Goal: Transaction & Acquisition: Book appointment/travel/reservation

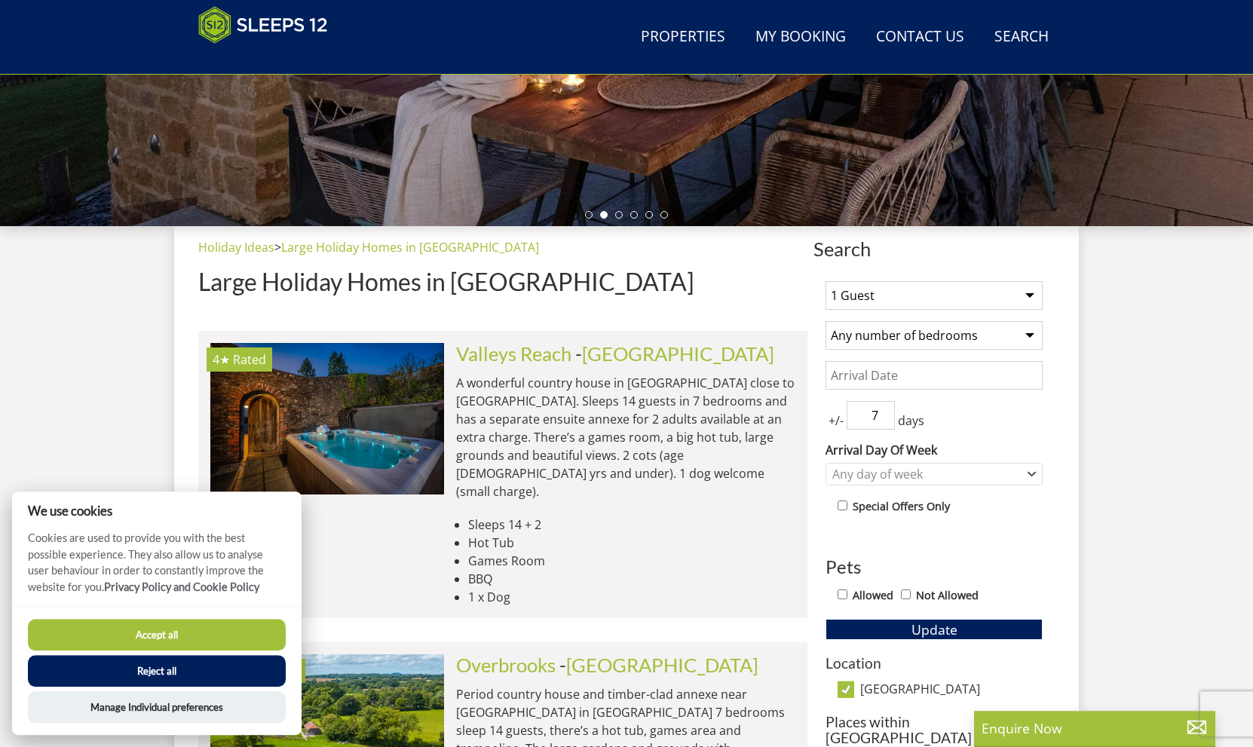
scroll to position [517, 0]
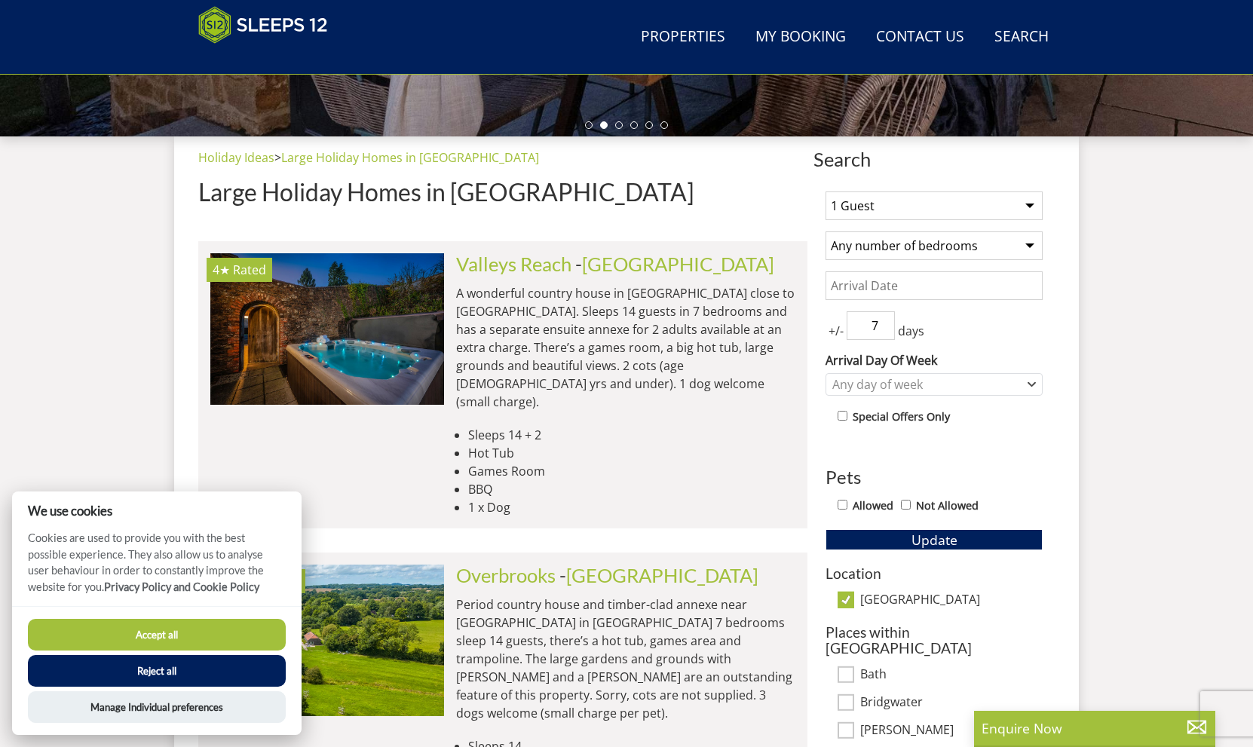
click at [173, 670] on button "Reject all" at bounding box center [157, 671] width 258 height 32
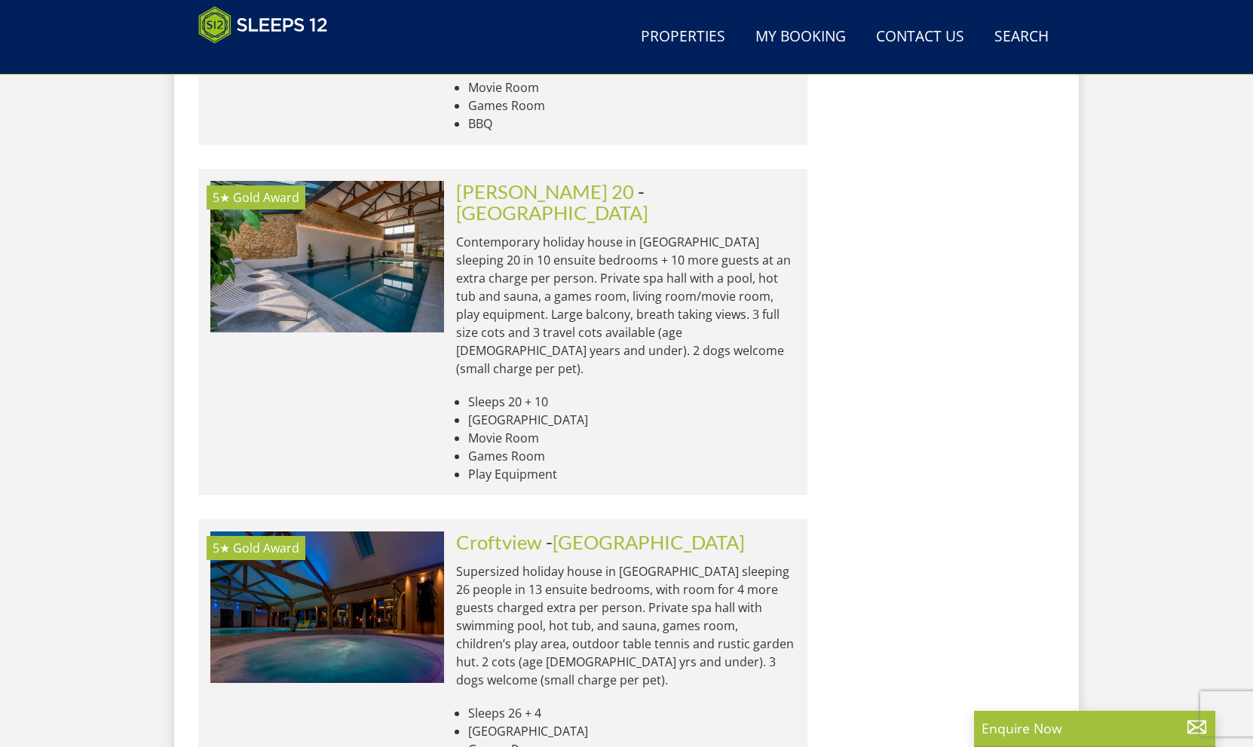
scroll to position [1718, 0]
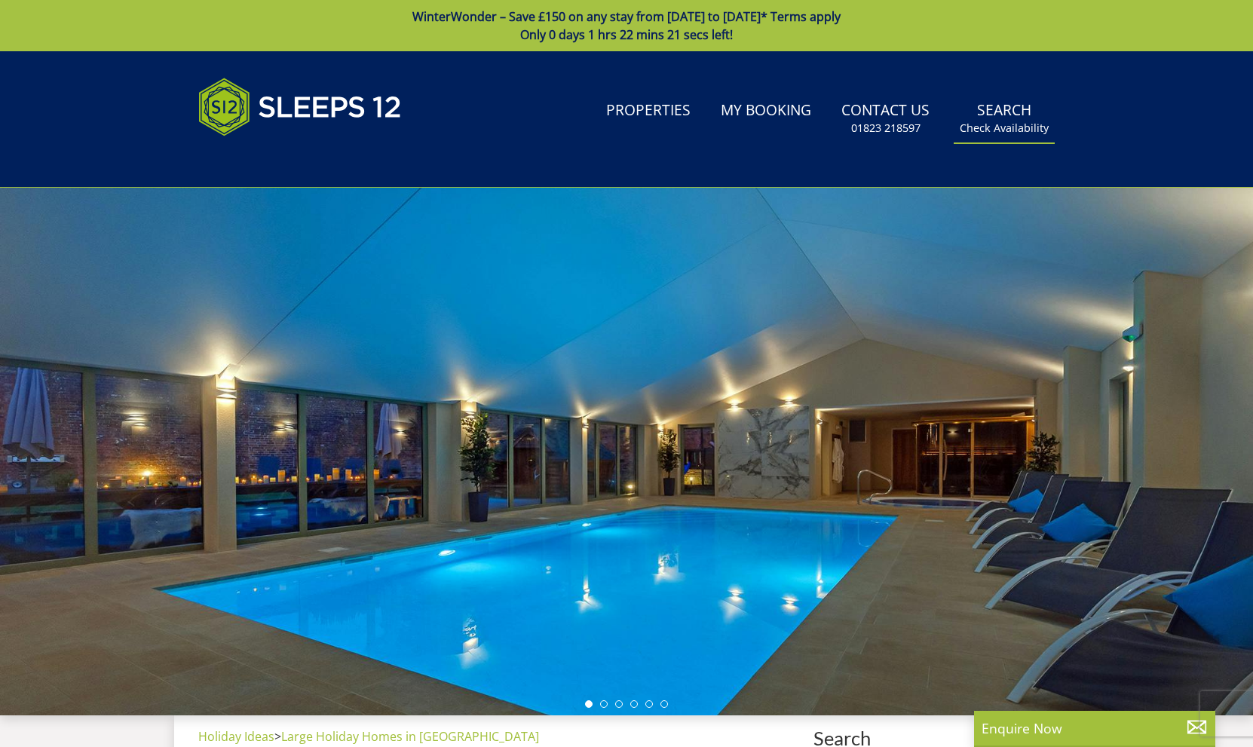
click at [990, 117] on link "Search Check Availability" at bounding box center [1004, 118] width 101 height 49
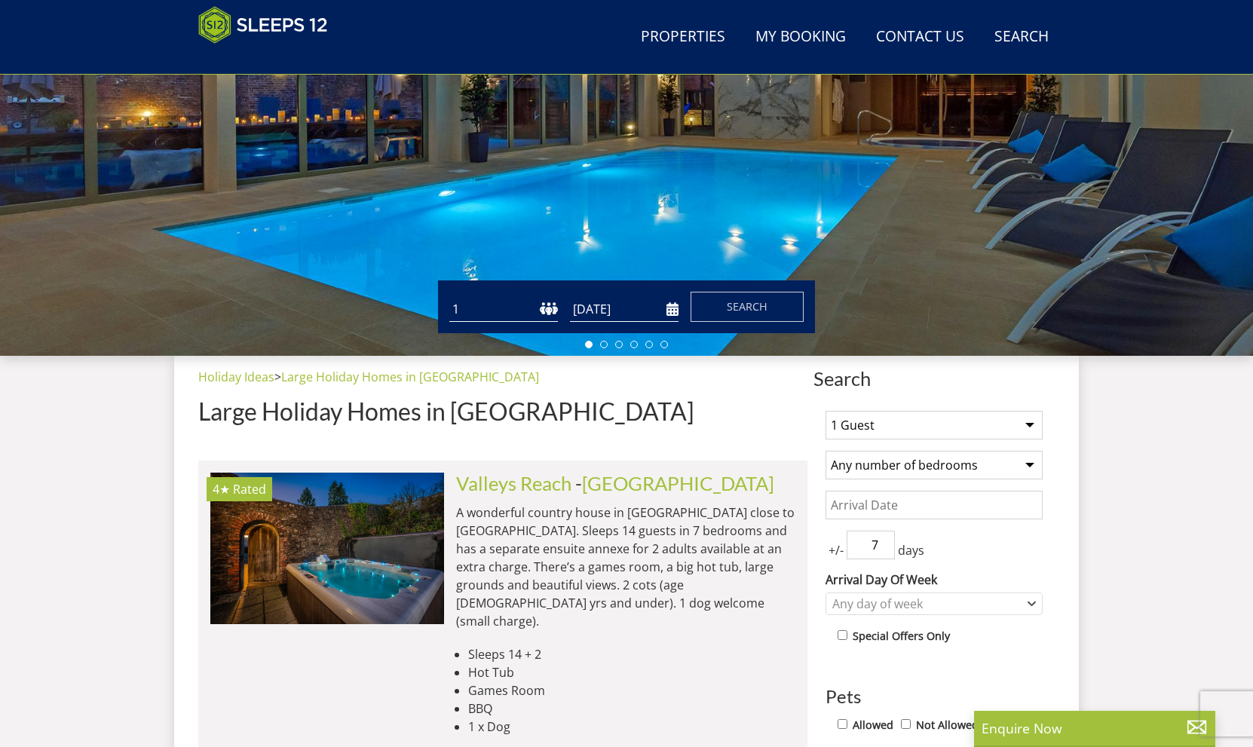
scroll to position [385, 0]
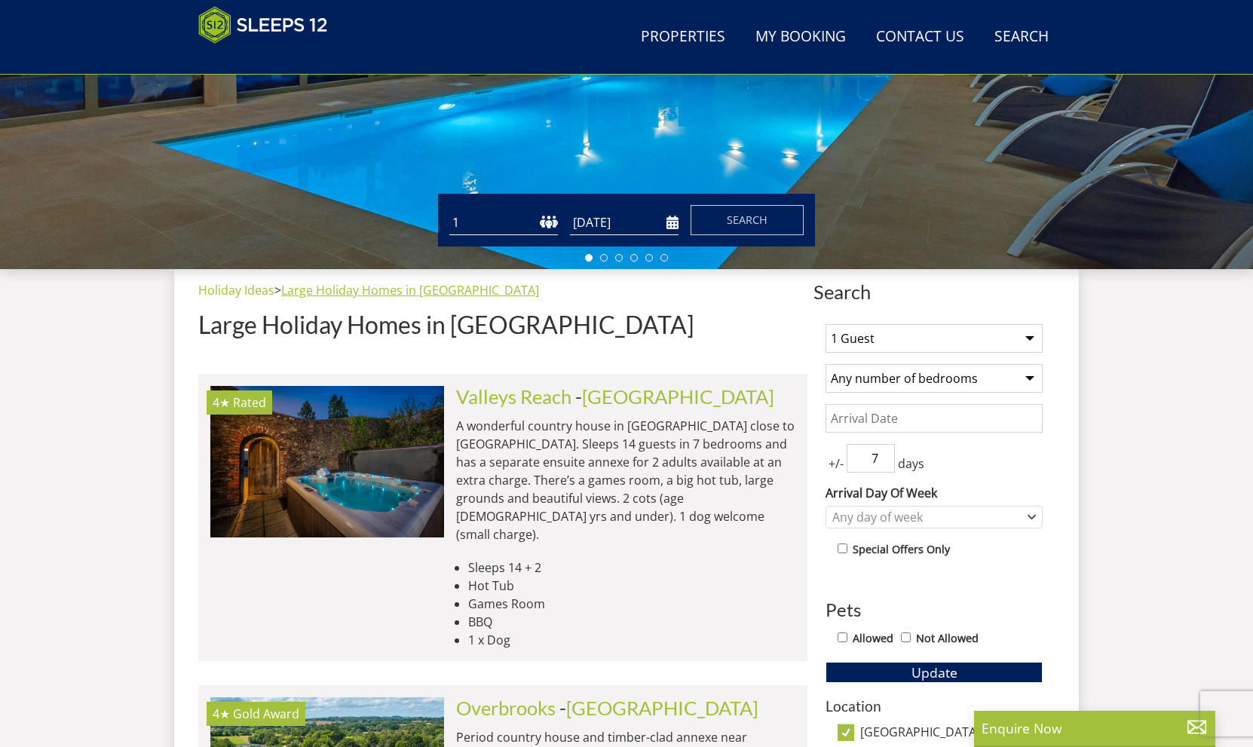
click at [361, 289] on link "Large Holiday Homes in [GEOGRAPHIC_DATA]" at bounding box center [410, 290] width 258 height 17
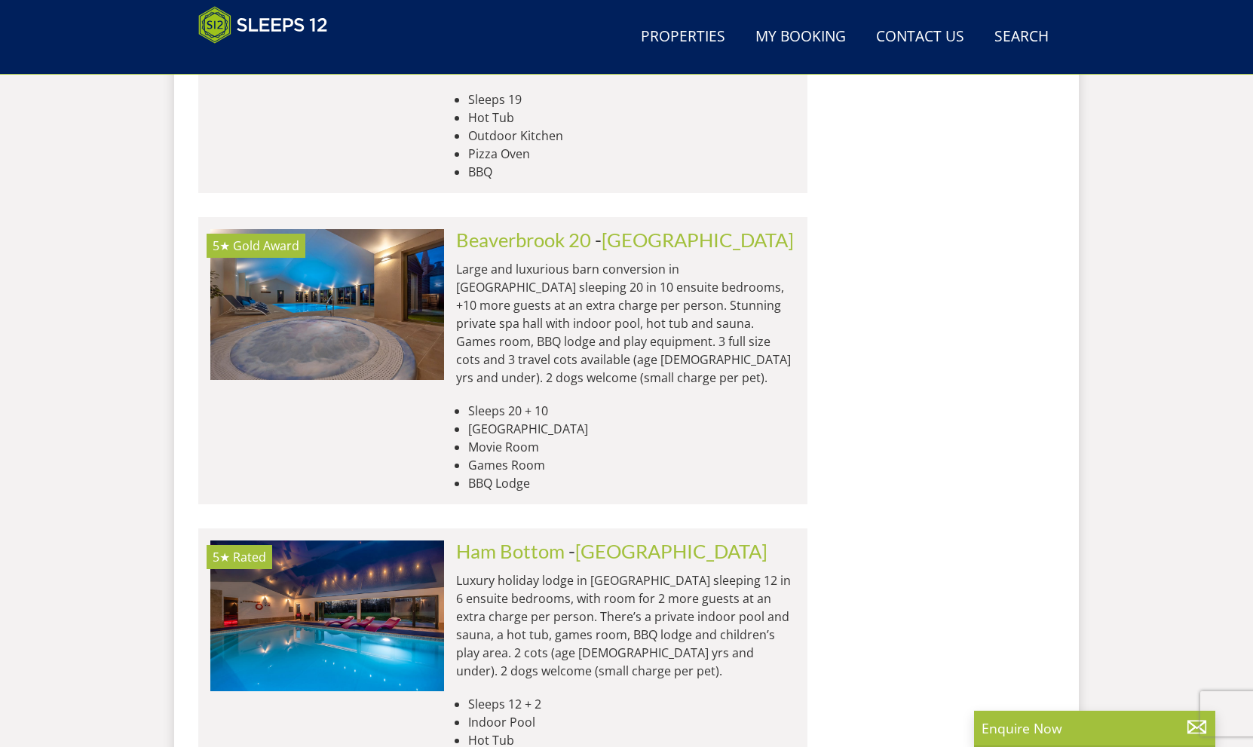
scroll to position [6079, 0]
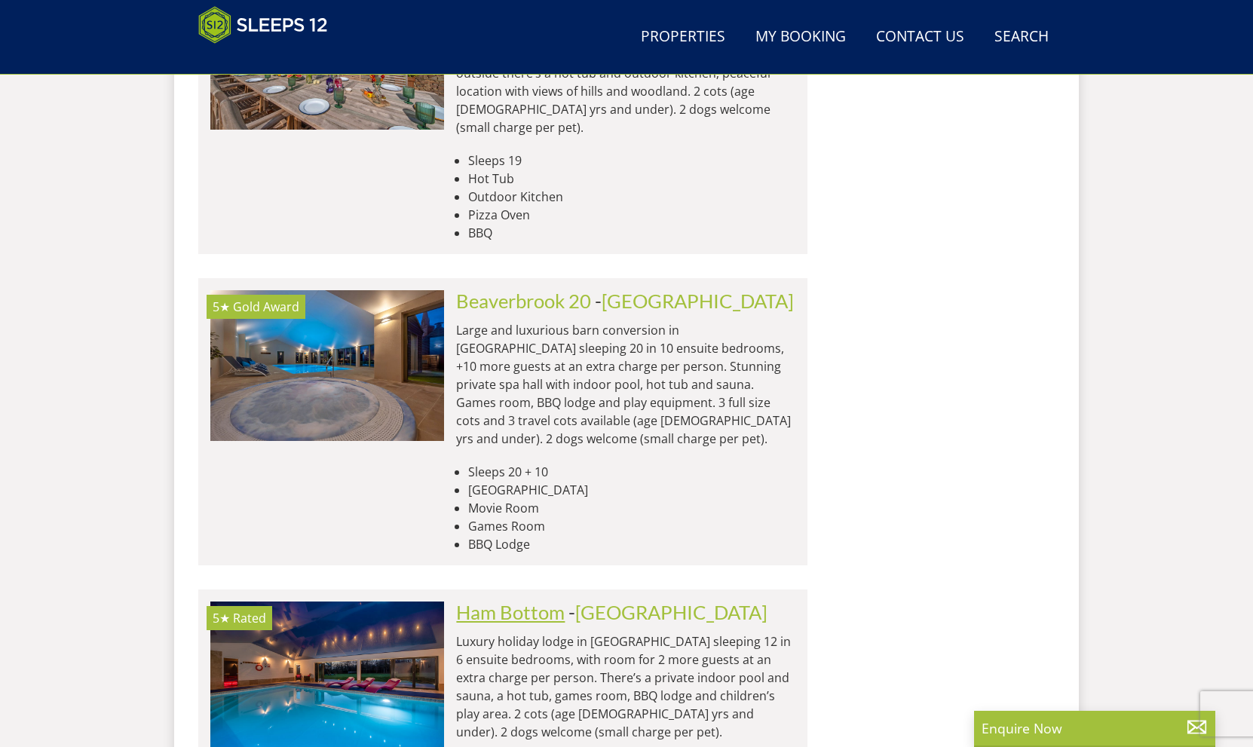
click at [536, 601] on link "Ham Bottom" at bounding box center [510, 612] width 109 height 23
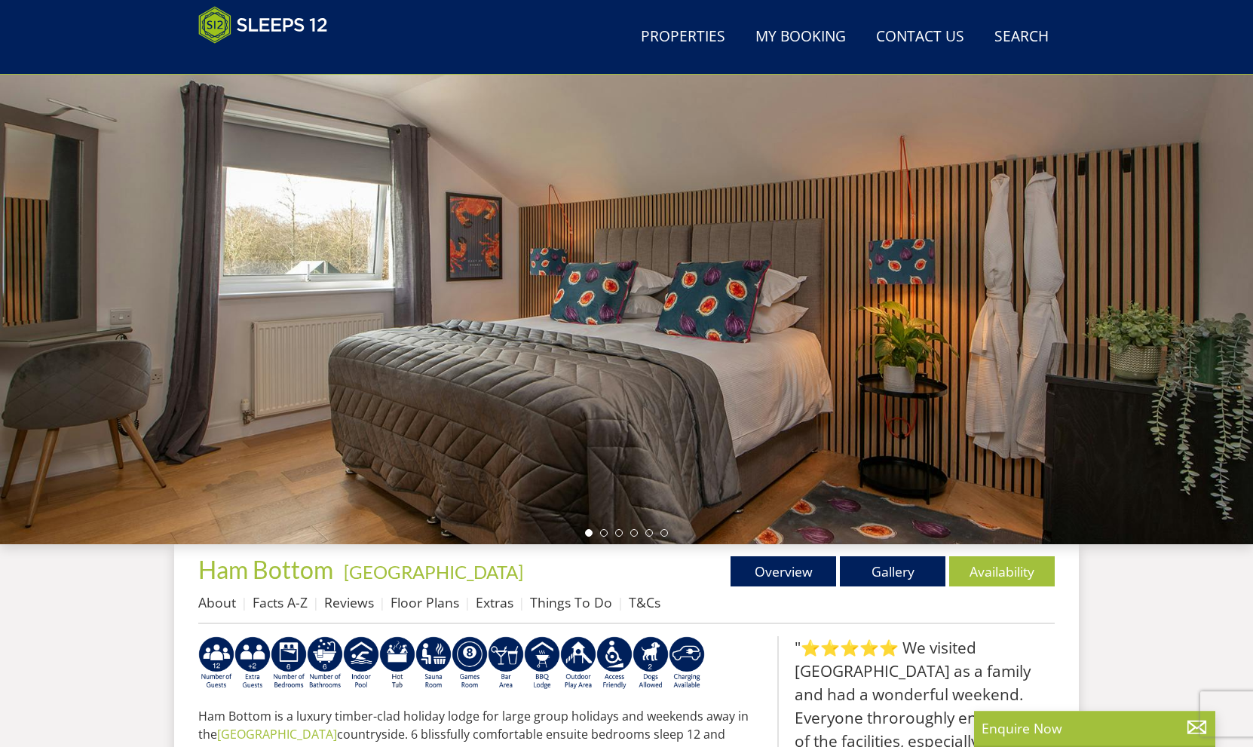
scroll to position [83, 0]
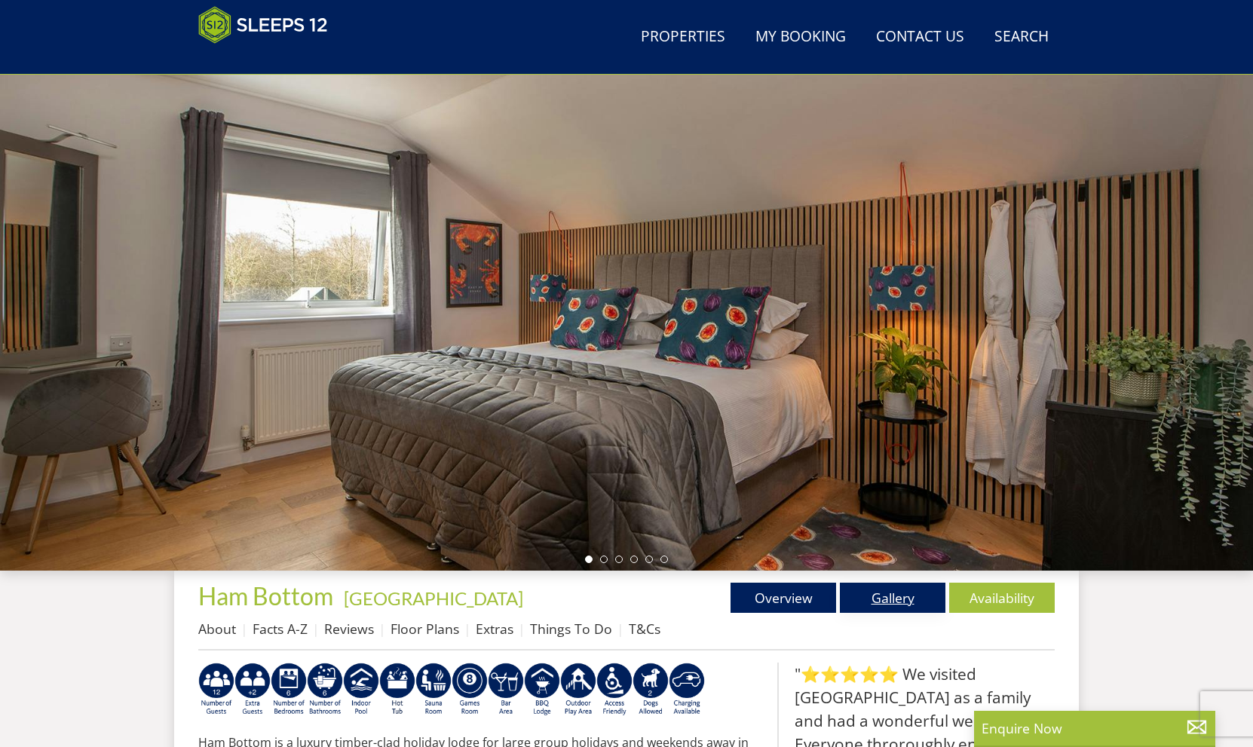
click at [884, 599] on link "Gallery" at bounding box center [893, 598] width 106 height 30
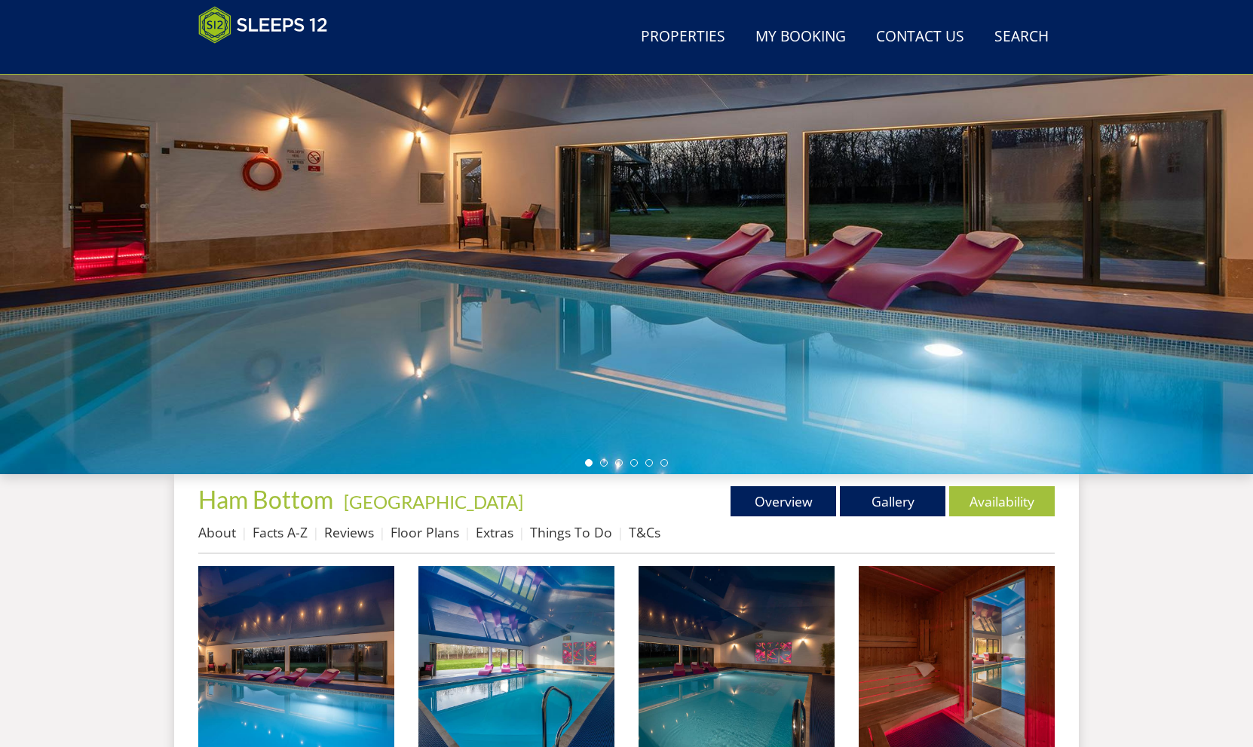
scroll to position [385, 0]
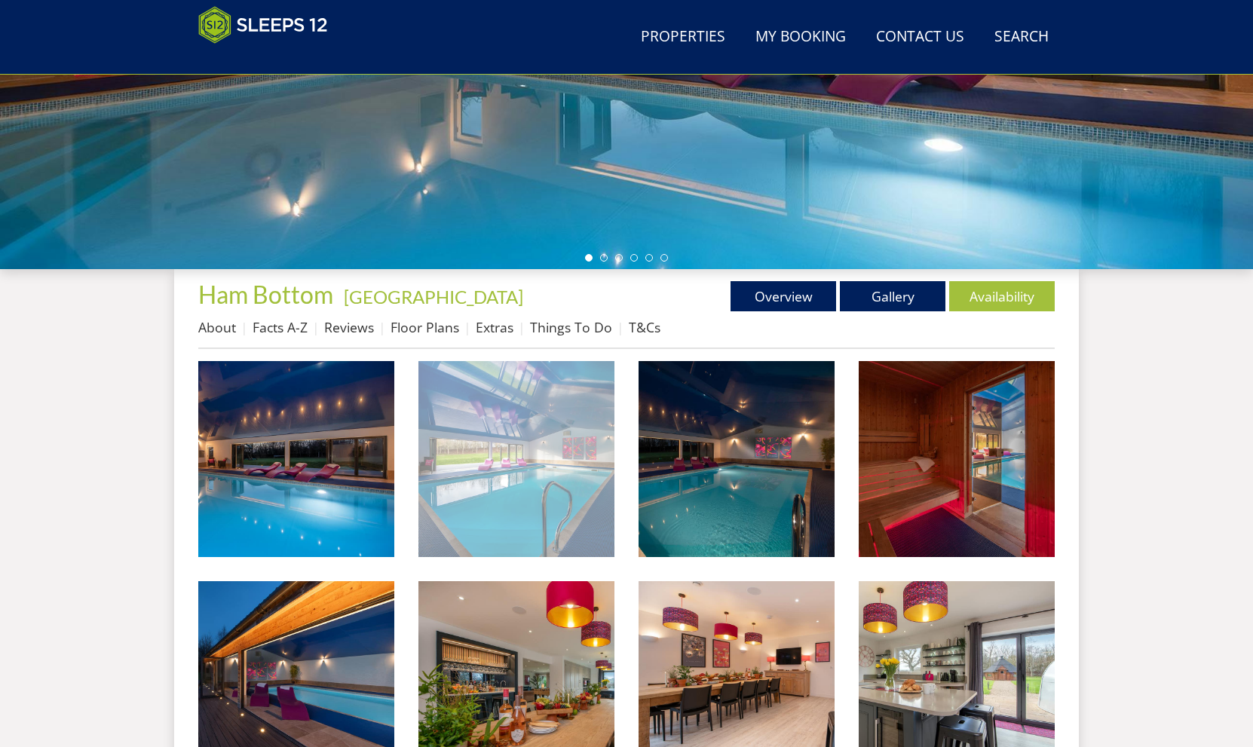
click at [468, 476] on img at bounding box center [517, 459] width 196 height 196
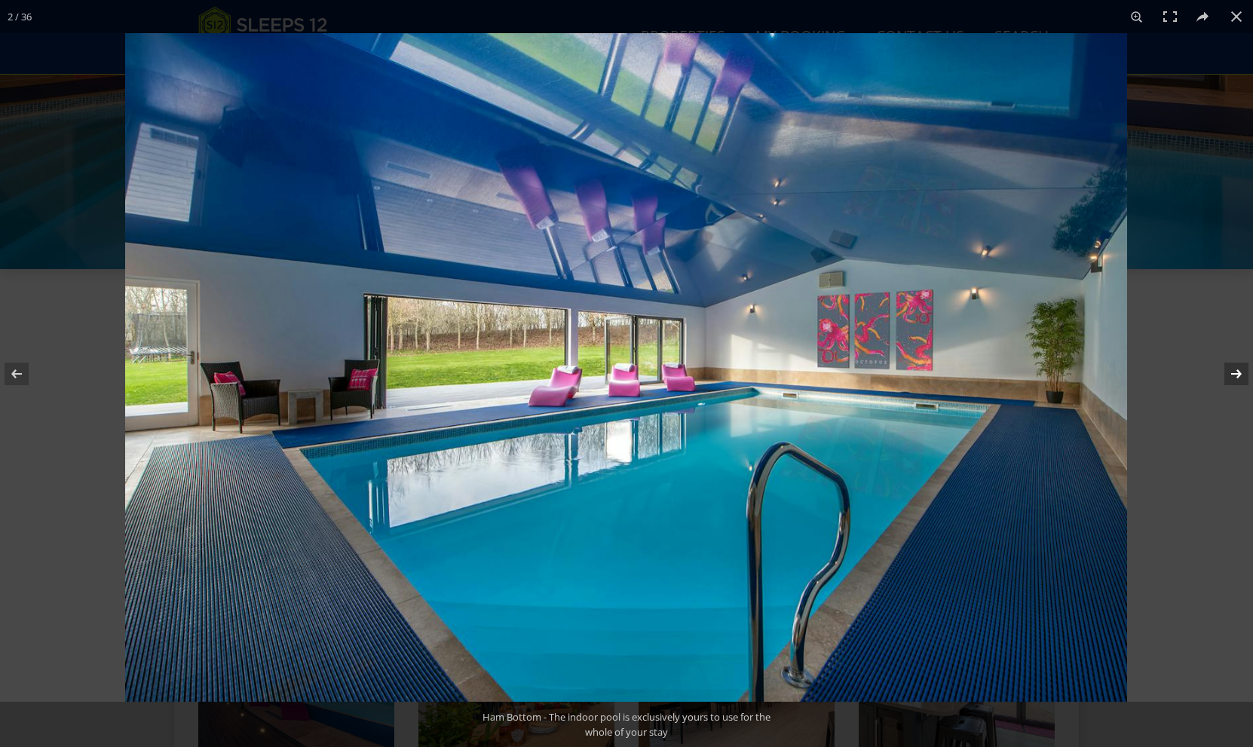
click at [1234, 379] on button at bounding box center [1226, 373] width 53 height 75
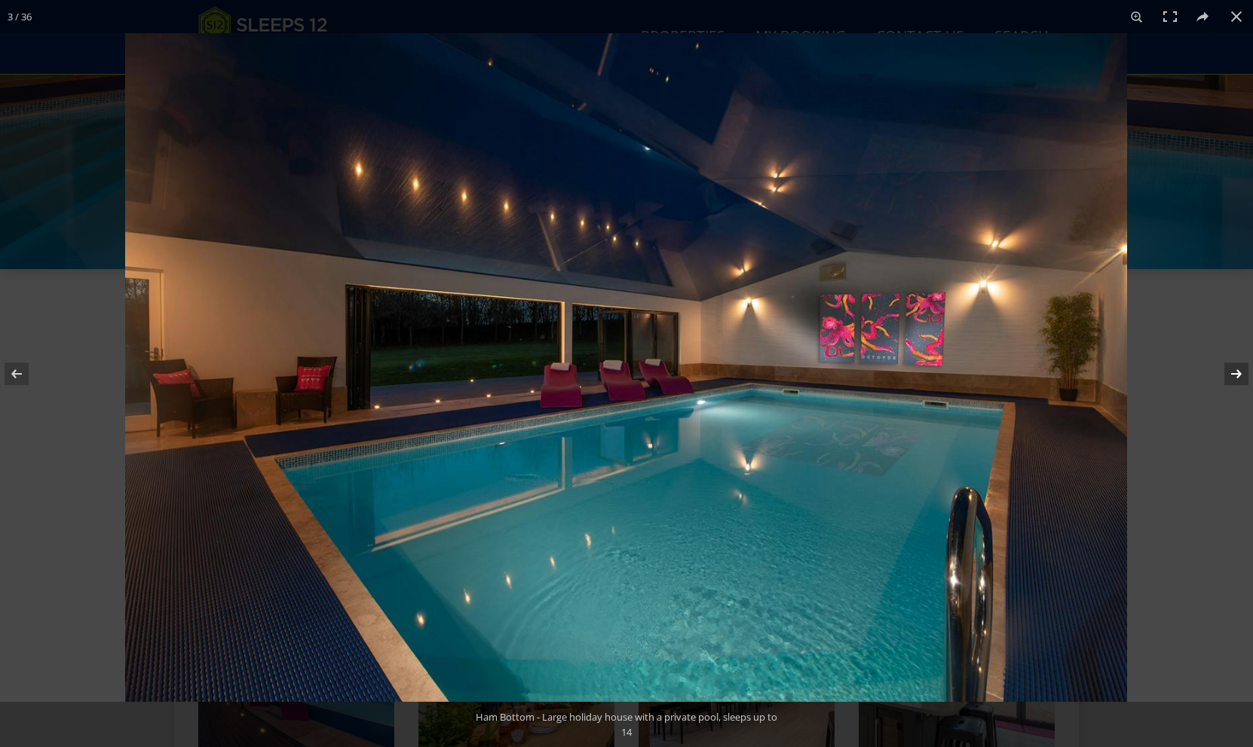
click at [1234, 378] on button at bounding box center [1226, 373] width 53 height 75
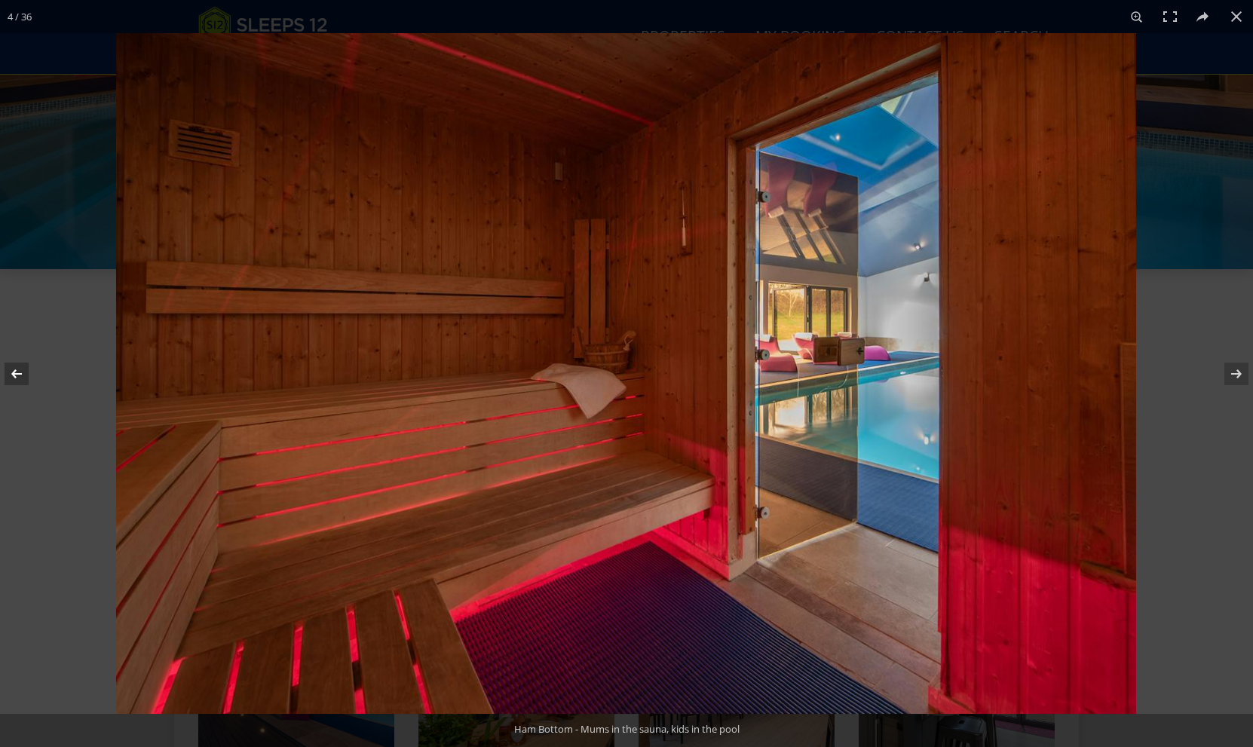
click at [21, 373] on button at bounding box center [26, 373] width 53 height 75
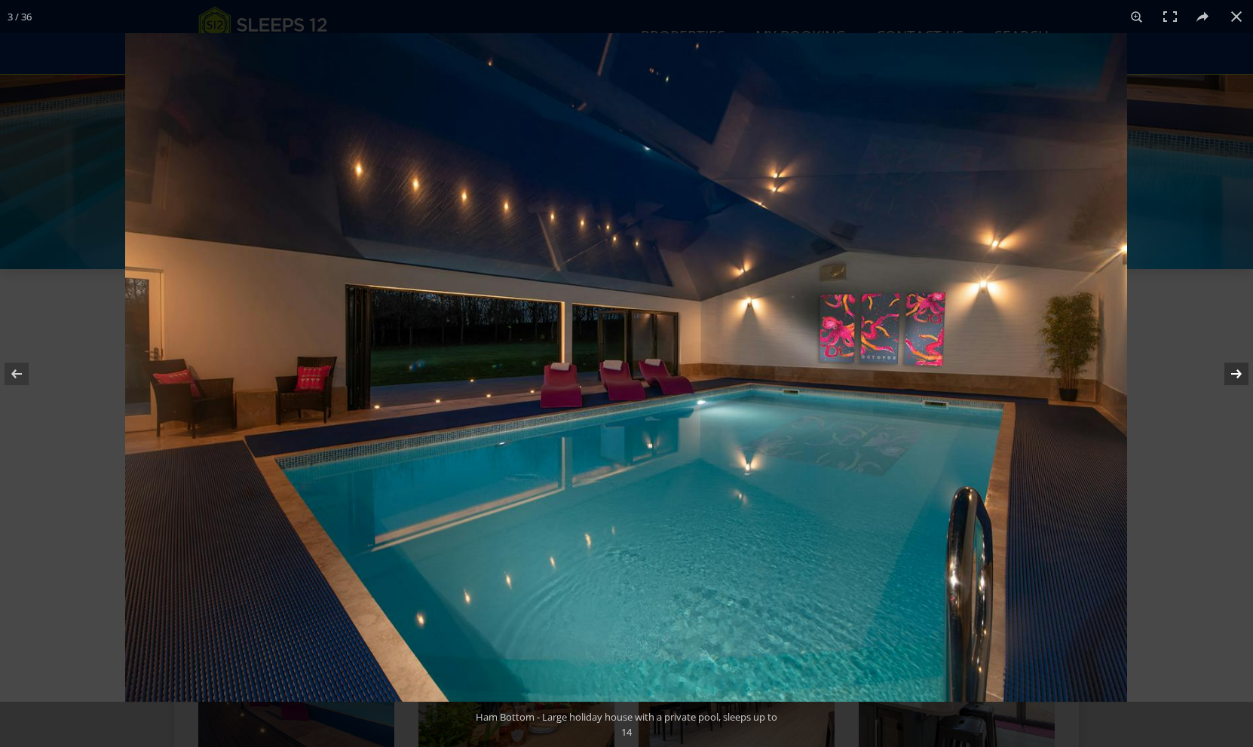
click at [1234, 379] on button at bounding box center [1226, 373] width 53 height 75
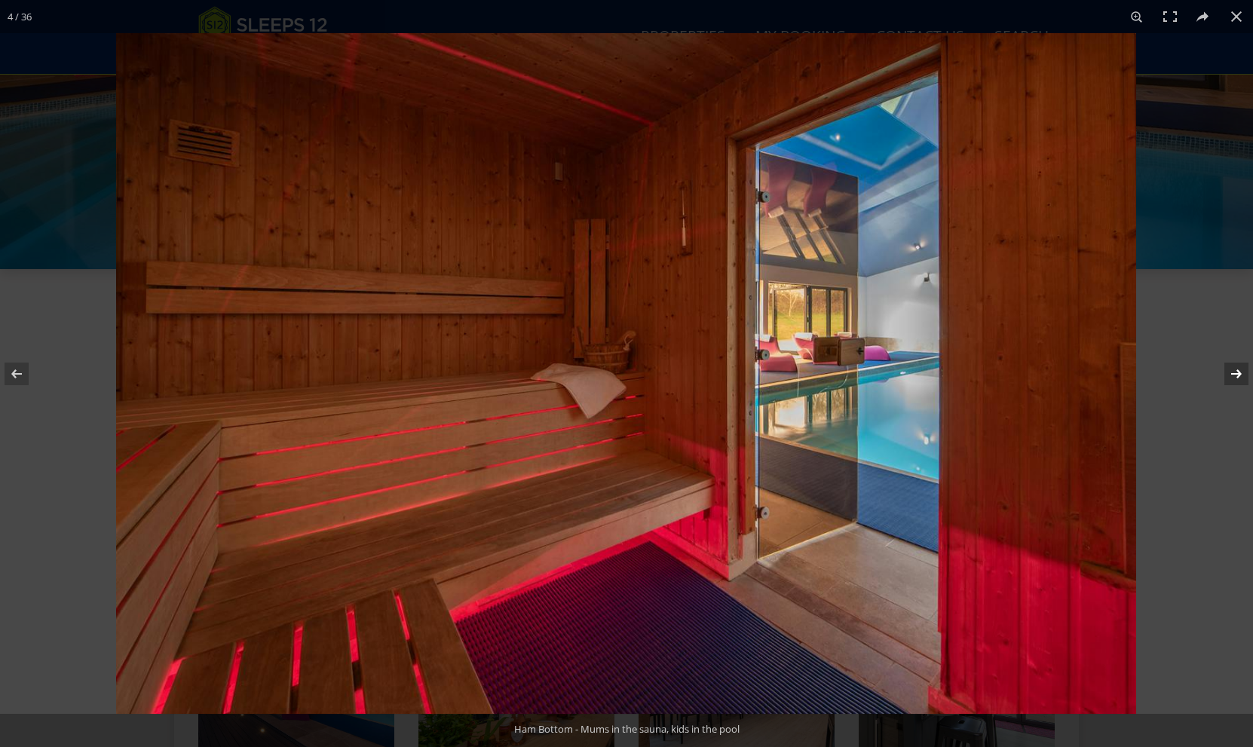
click at [1234, 379] on button at bounding box center [1226, 373] width 53 height 75
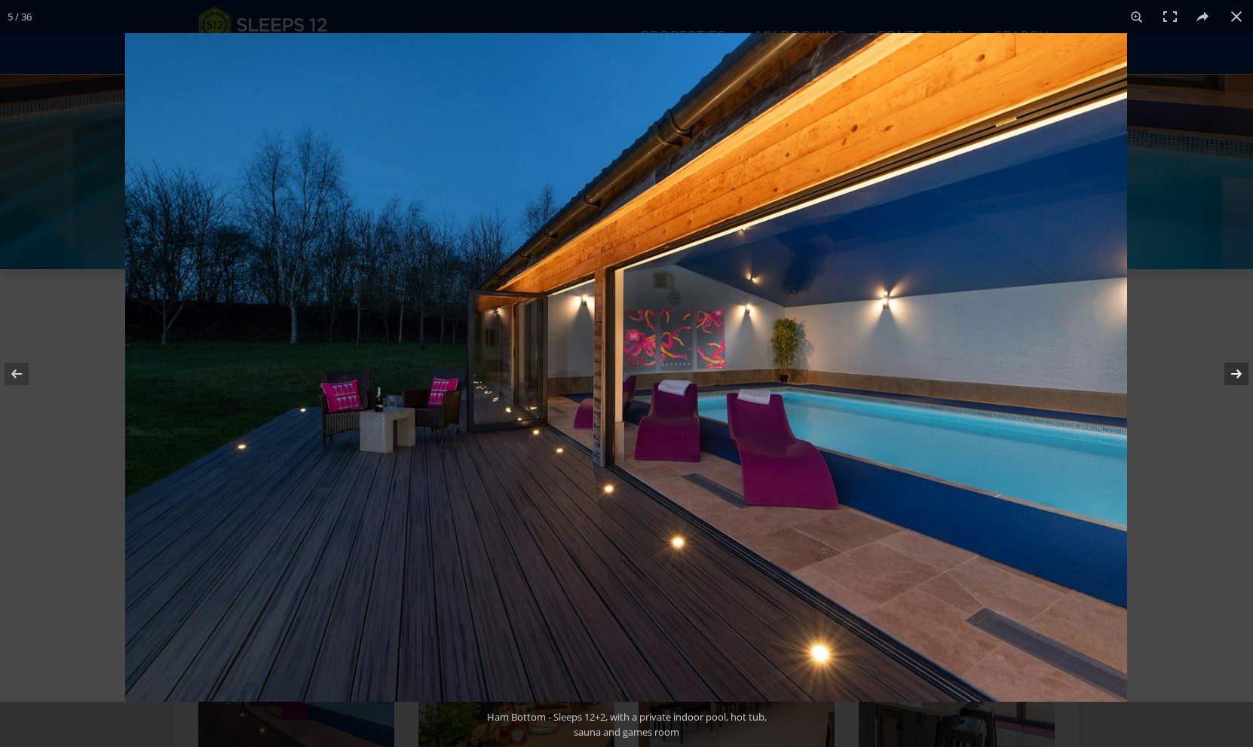
click at [1234, 379] on button at bounding box center [1226, 373] width 53 height 75
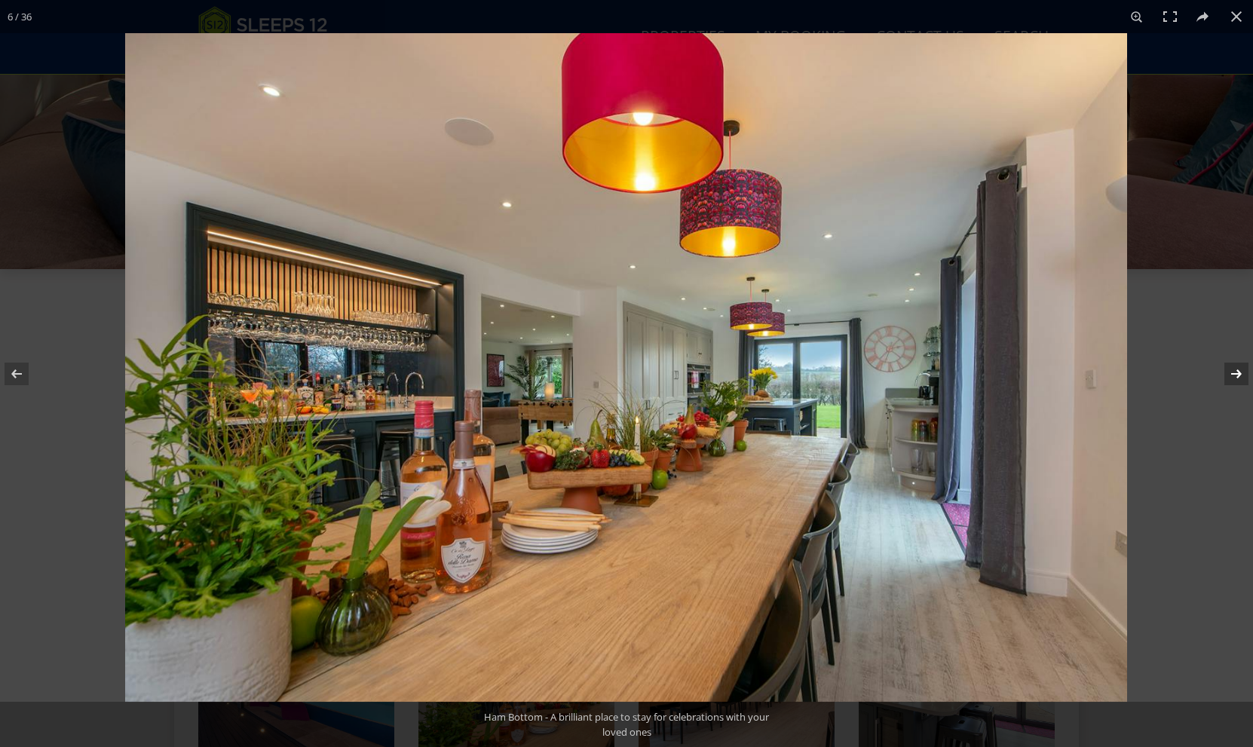
click at [1234, 378] on button at bounding box center [1226, 373] width 53 height 75
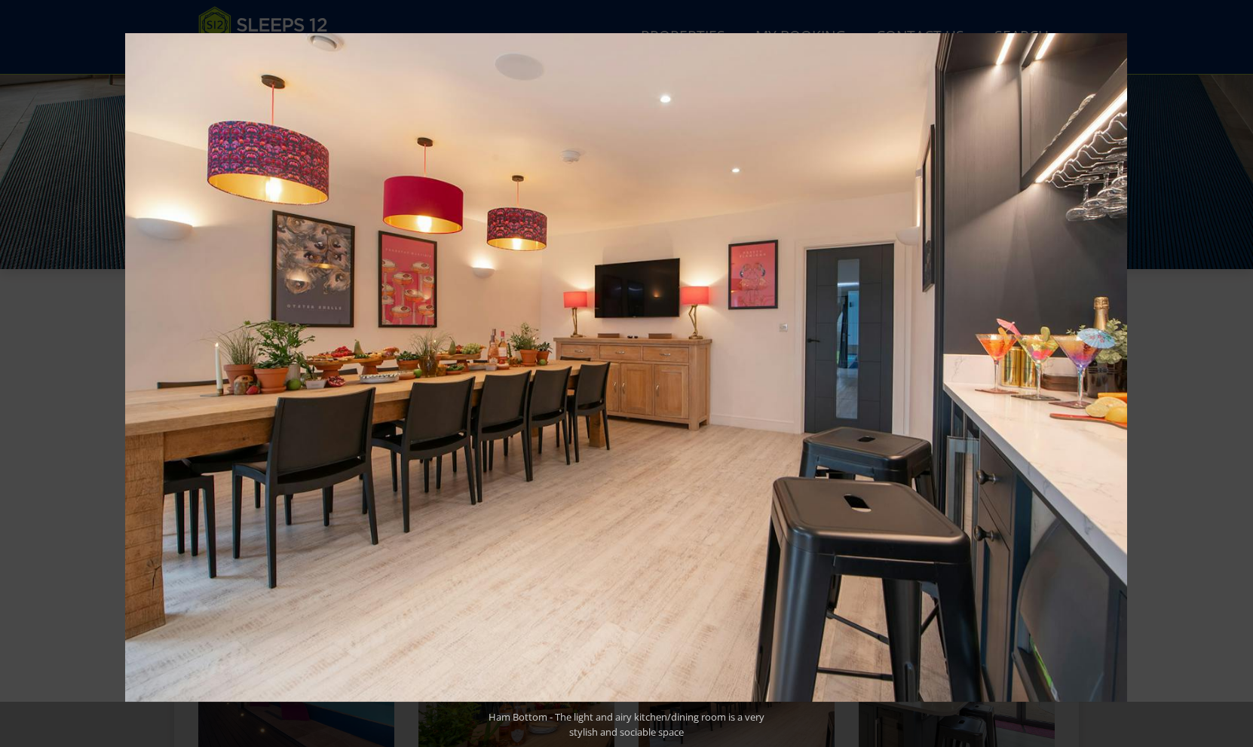
click at [1234, 378] on button at bounding box center [1226, 373] width 53 height 75
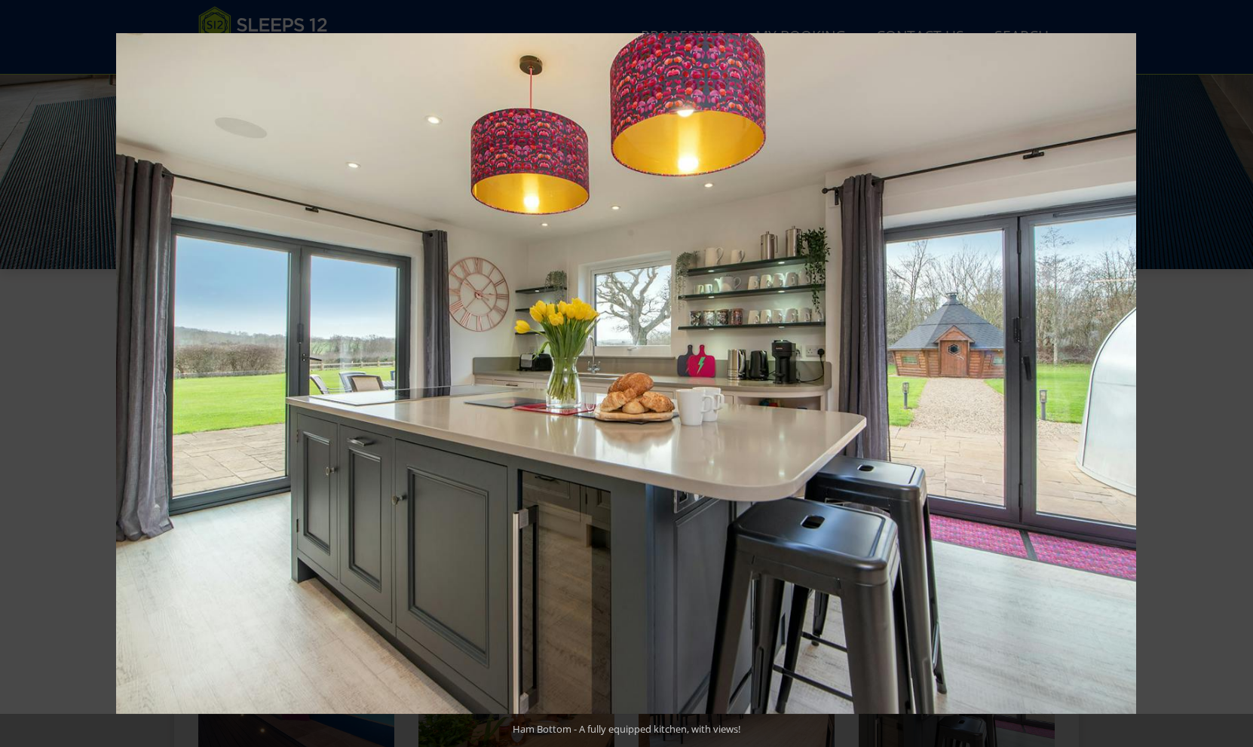
click at [1234, 378] on button at bounding box center [1226, 373] width 53 height 75
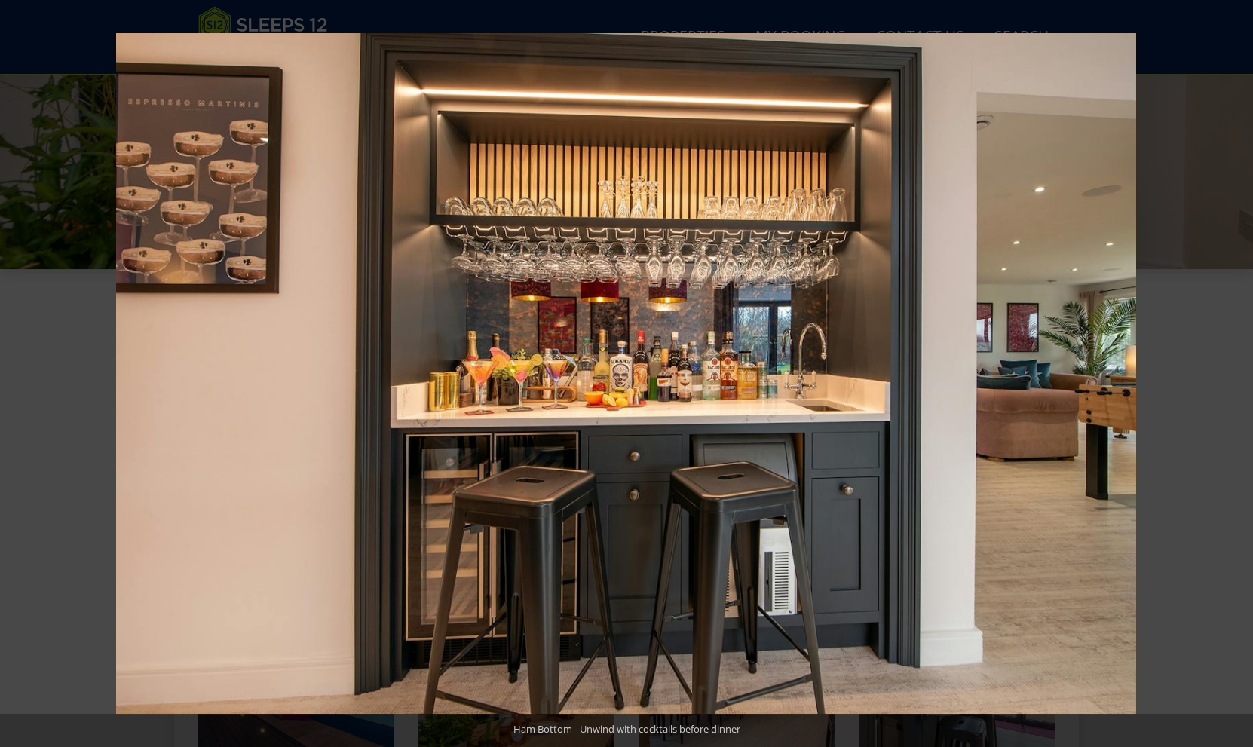
click at [1234, 378] on button at bounding box center [1226, 373] width 53 height 75
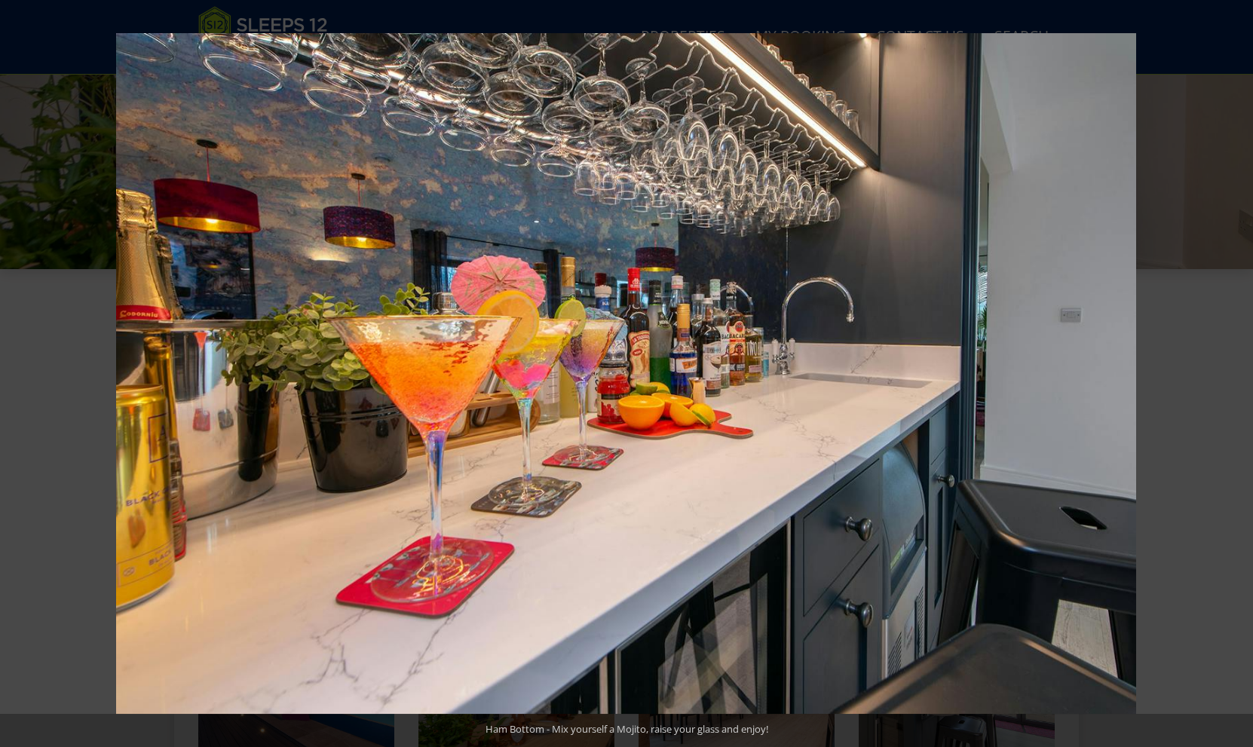
click at [1234, 378] on button at bounding box center [1226, 373] width 53 height 75
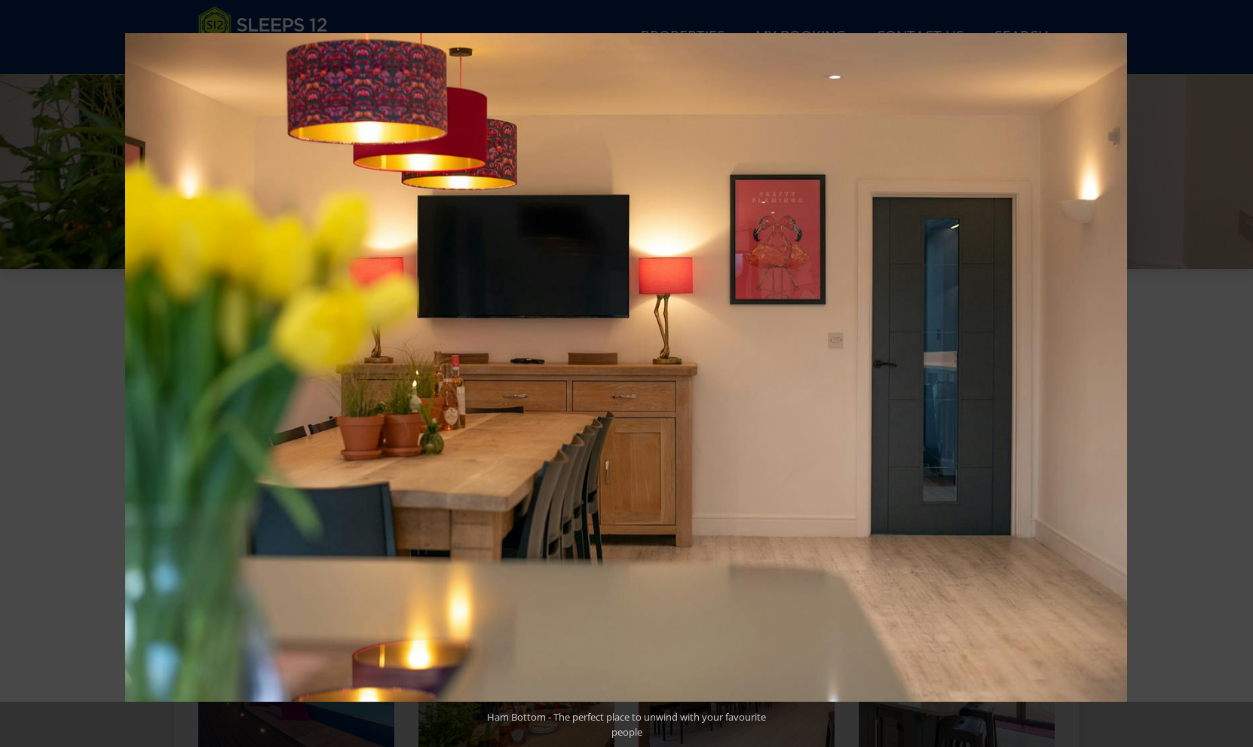
click at [1234, 378] on button at bounding box center [1226, 373] width 53 height 75
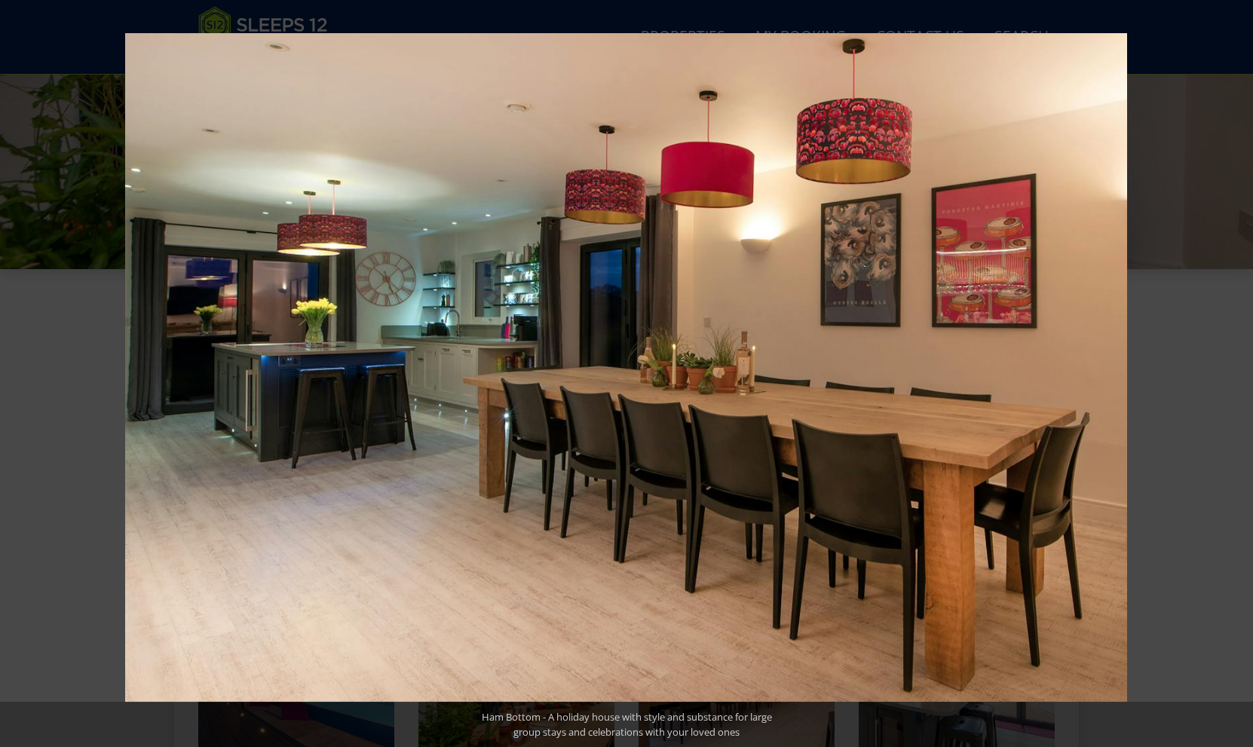
click at [1234, 378] on button at bounding box center [1226, 373] width 53 height 75
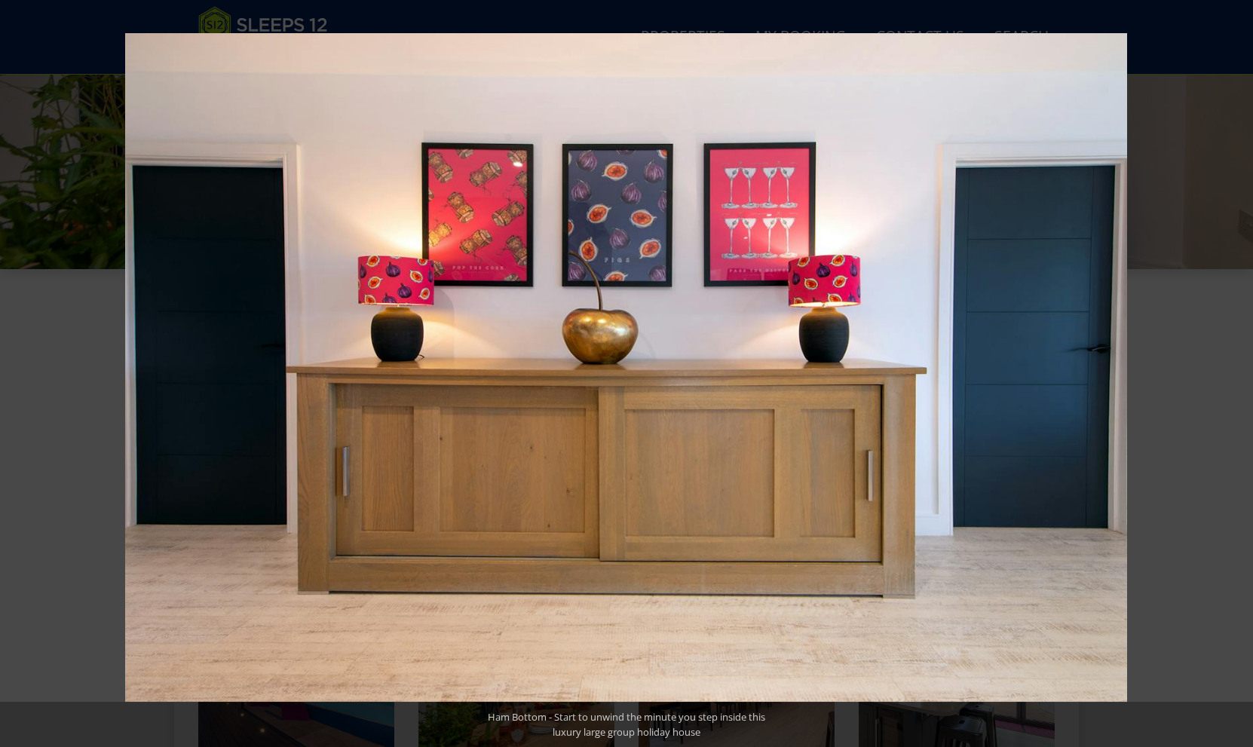
click at [1234, 378] on button at bounding box center [1226, 373] width 53 height 75
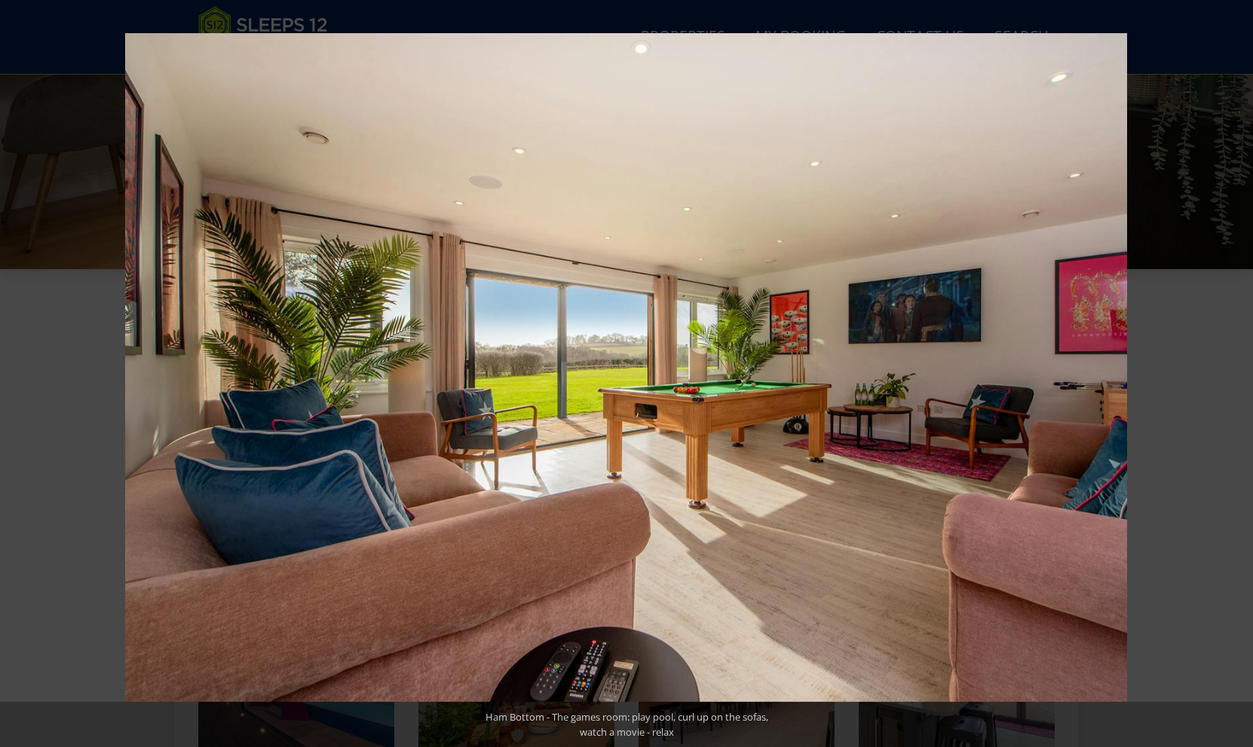
click at [1234, 378] on button at bounding box center [1226, 373] width 53 height 75
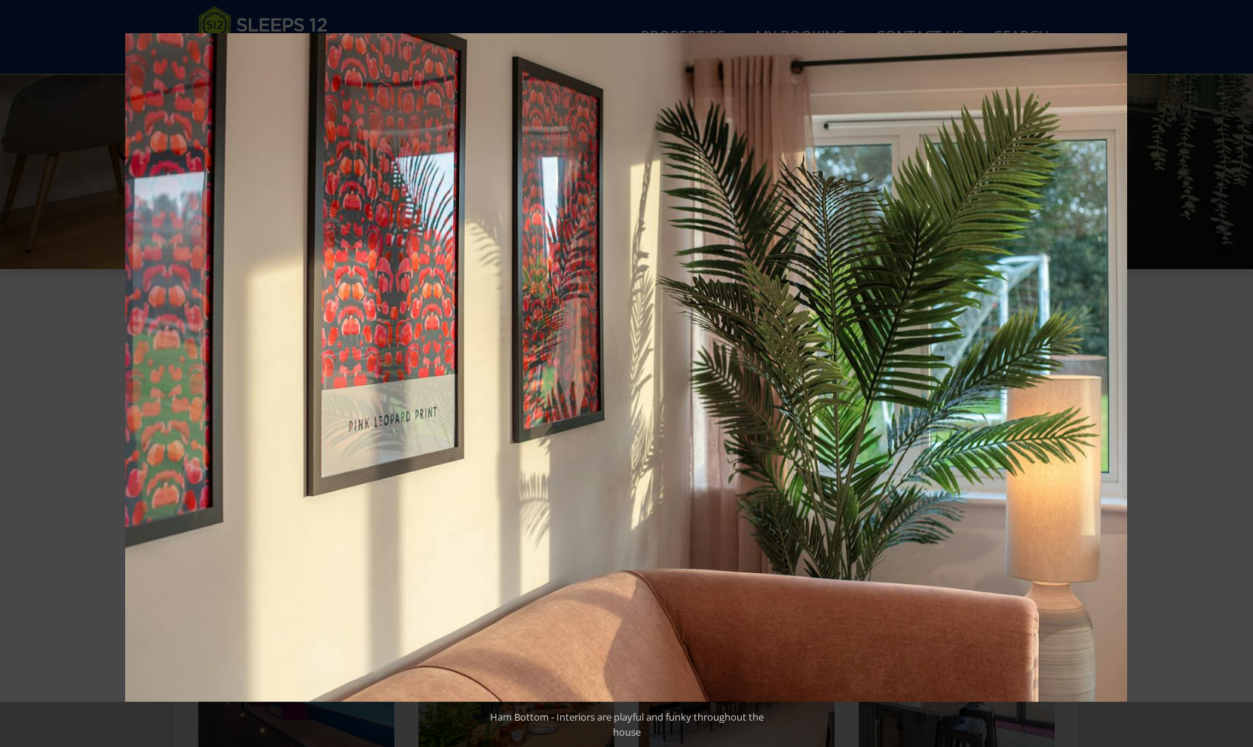
click at [1234, 378] on button at bounding box center [1226, 373] width 53 height 75
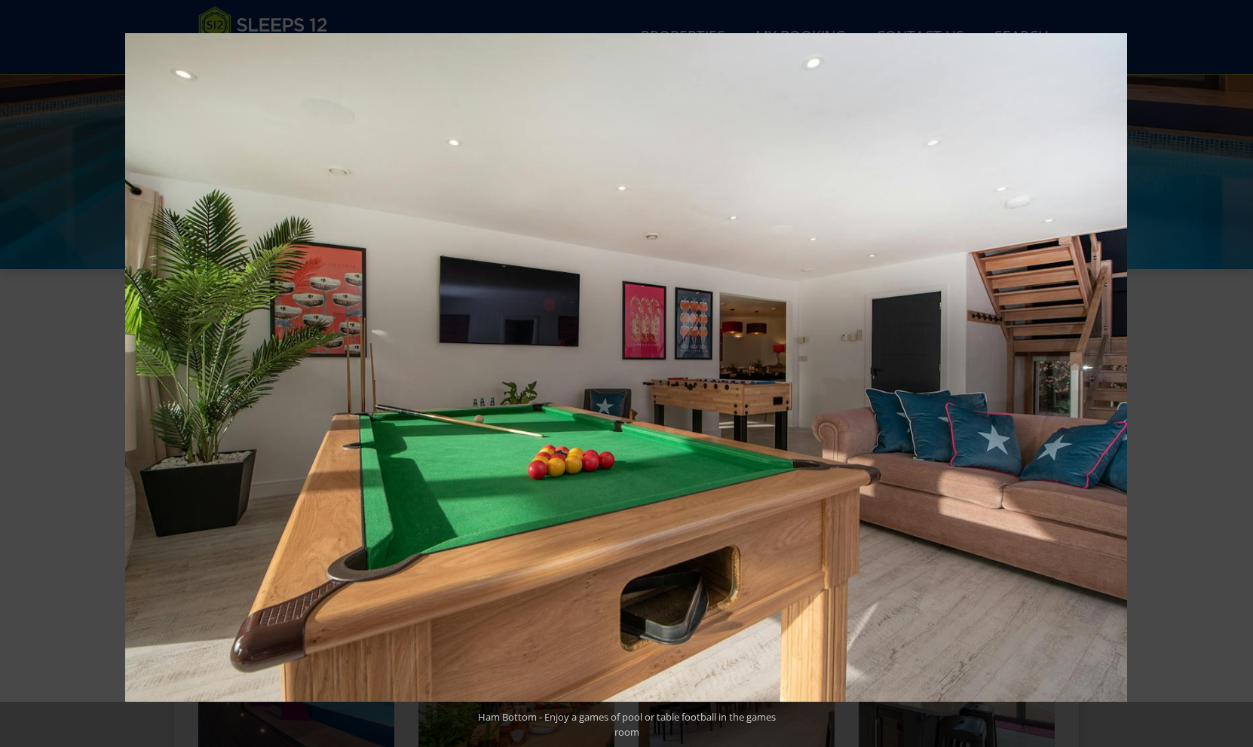
click at [1234, 378] on button at bounding box center [1226, 373] width 53 height 75
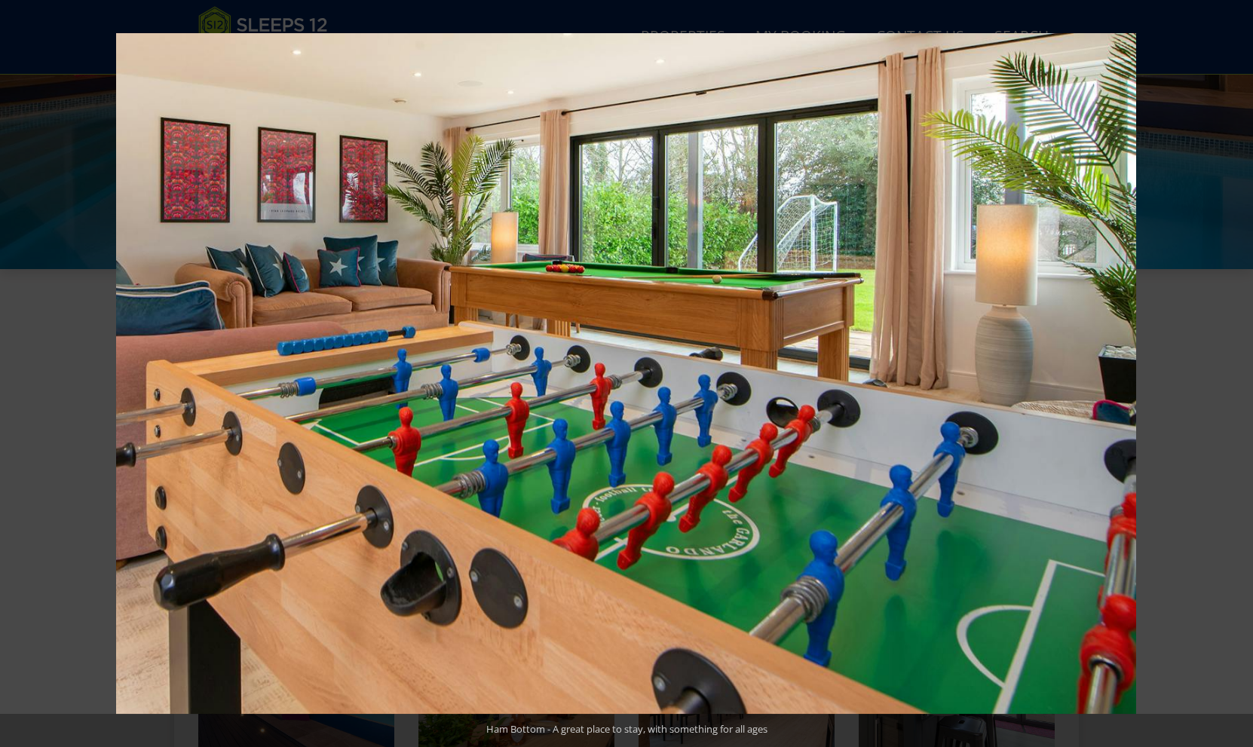
click at [1234, 378] on button at bounding box center [1226, 373] width 53 height 75
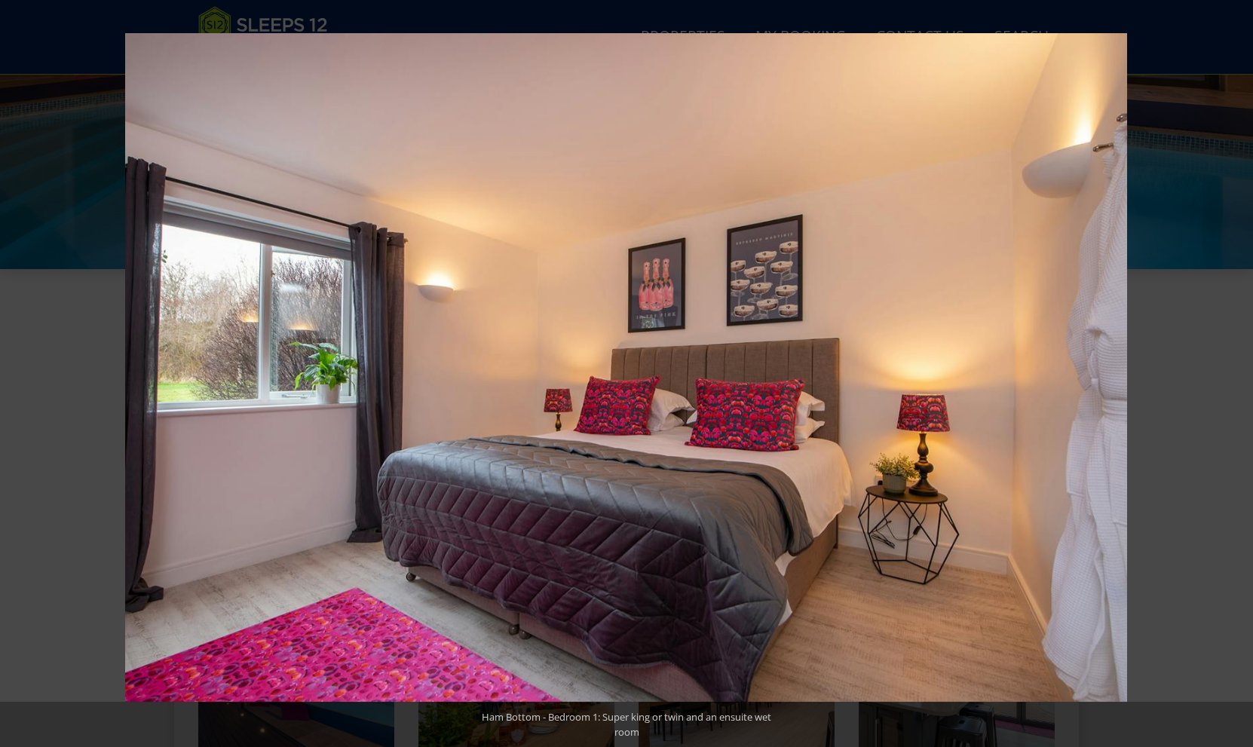
click at [1234, 378] on button at bounding box center [1226, 373] width 53 height 75
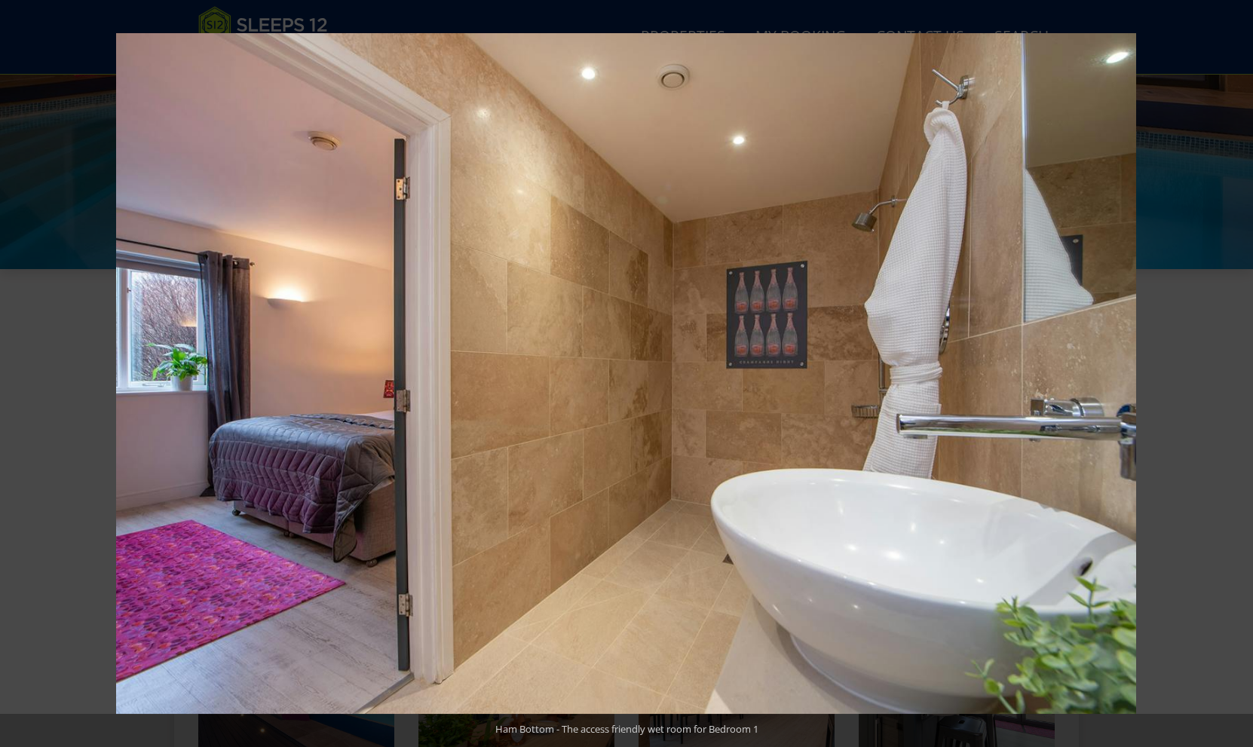
click at [1234, 378] on button at bounding box center [1226, 373] width 53 height 75
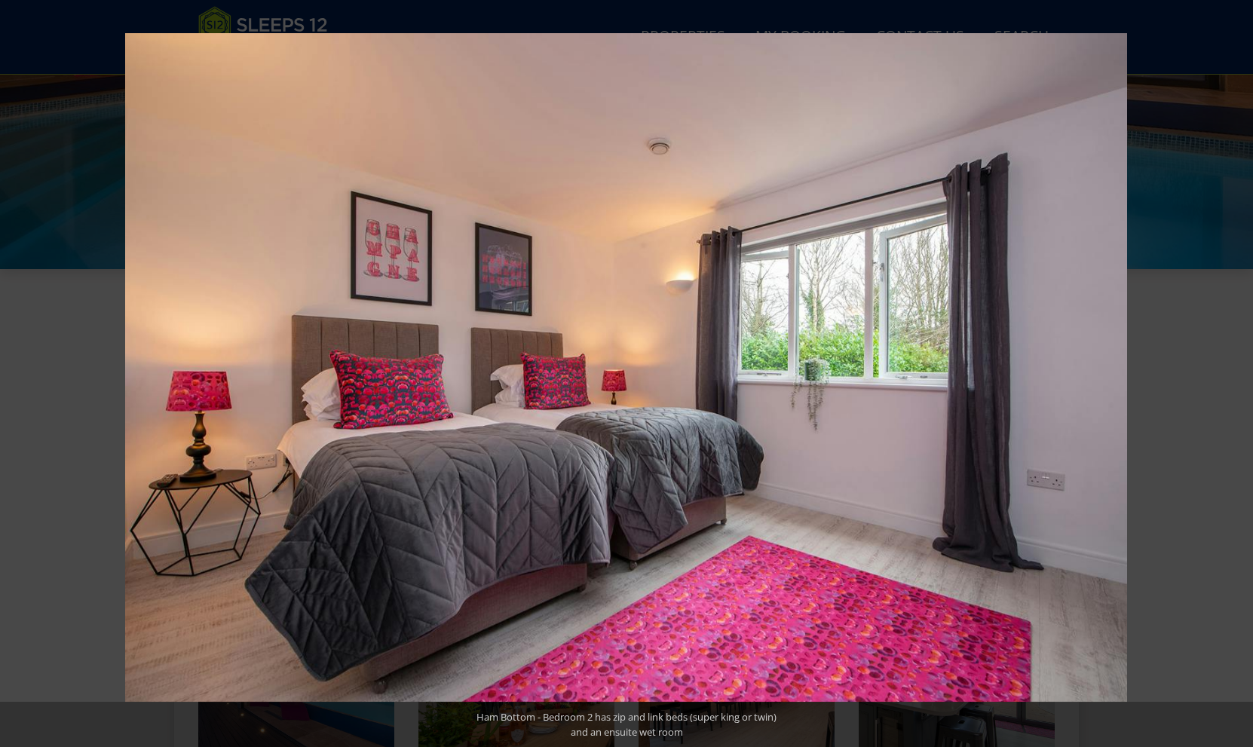
click at [1234, 378] on button at bounding box center [1226, 373] width 53 height 75
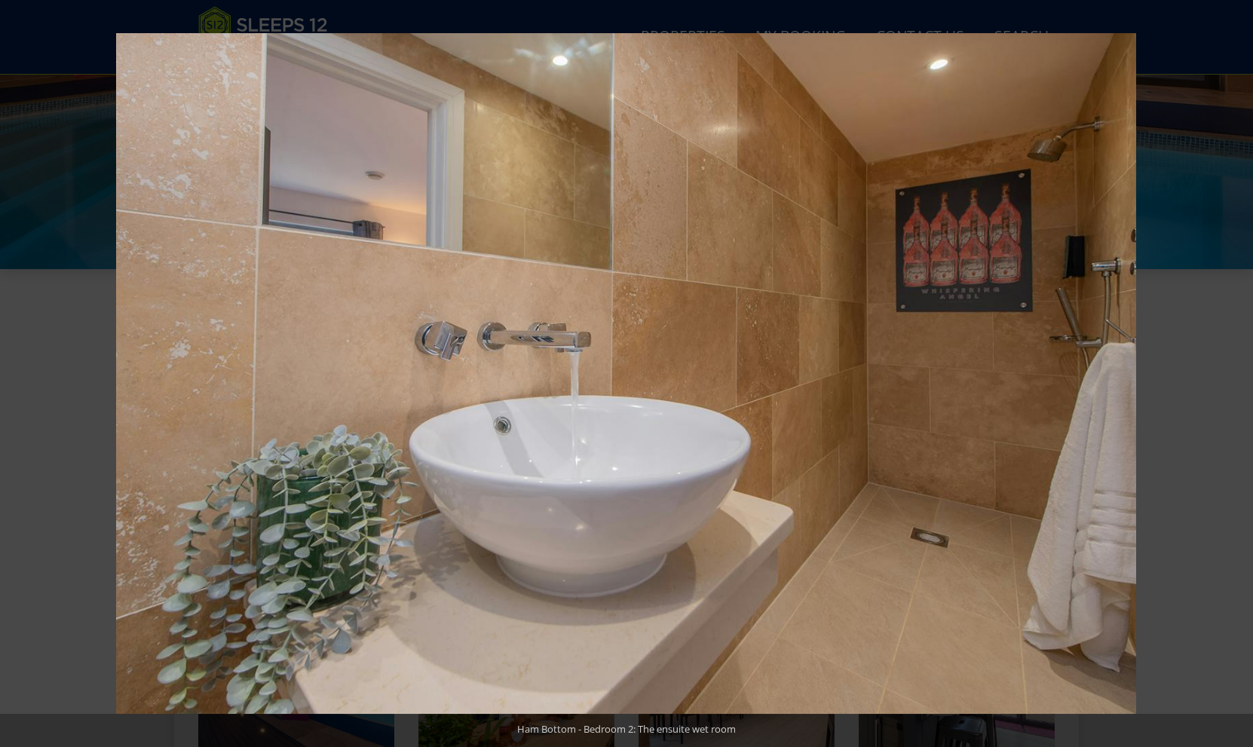
click at [1234, 378] on button at bounding box center [1226, 373] width 53 height 75
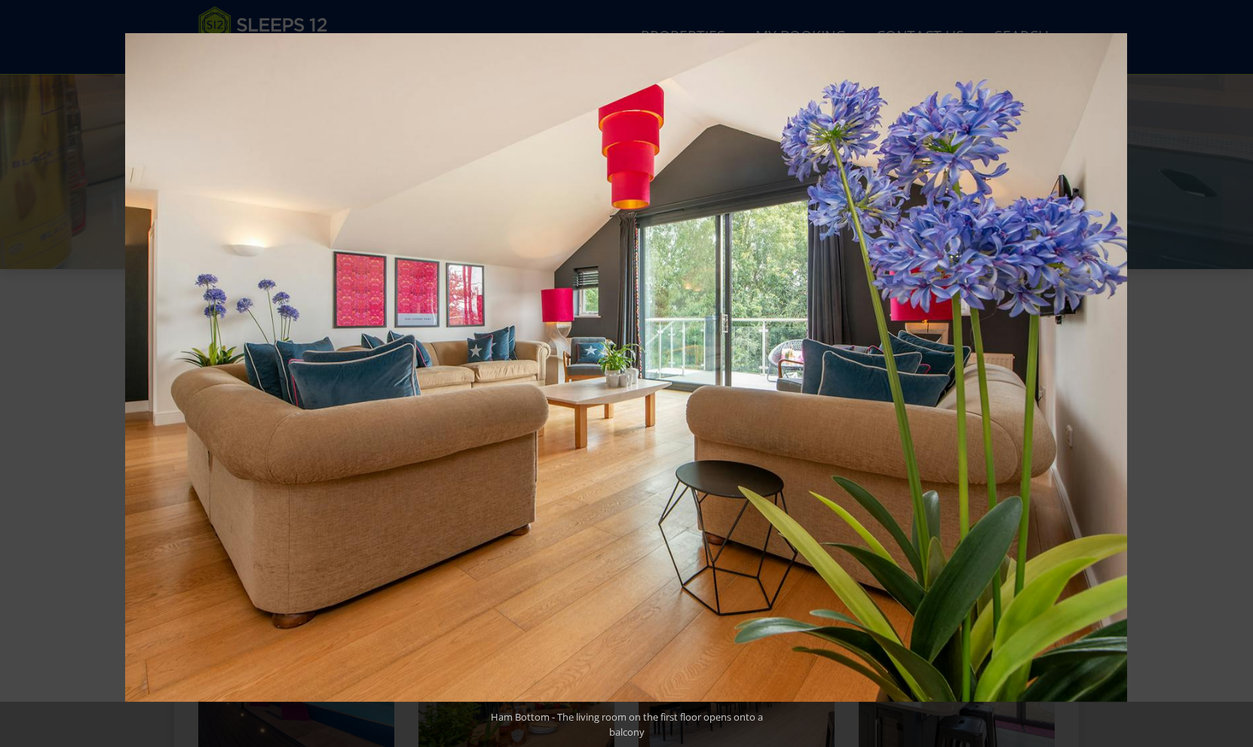
click at [1234, 378] on button at bounding box center [1226, 373] width 53 height 75
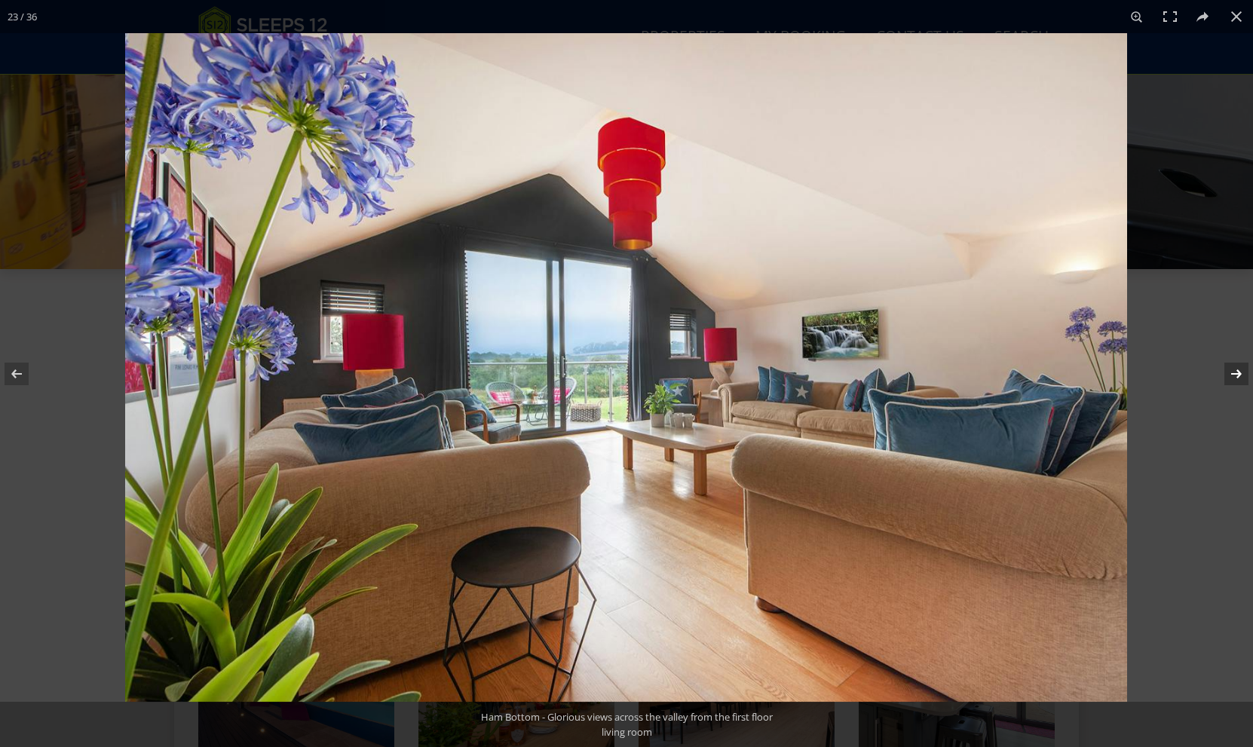
click at [1241, 372] on button at bounding box center [1226, 373] width 53 height 75
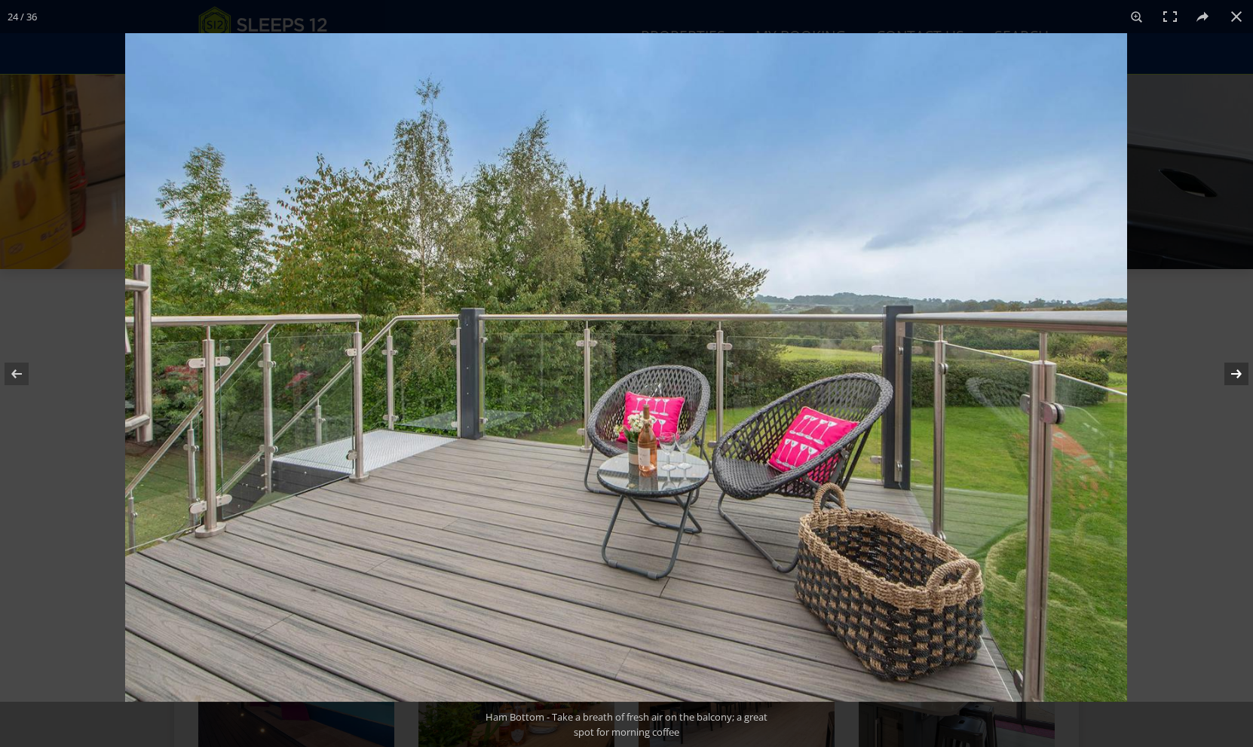
click at [1241, 372] on button at bounding box center [1226, 373] width 53 height 75
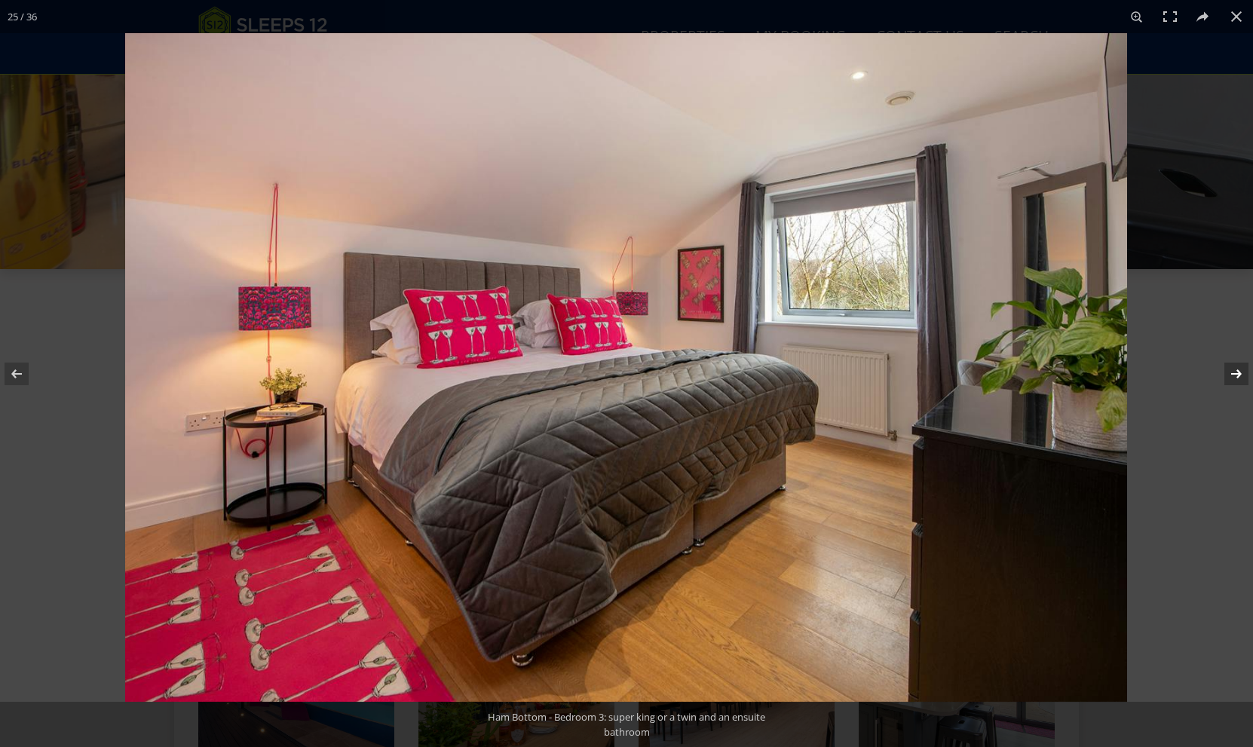
click at [1241, 372] on button at bounding box center [1226, 373] width 53 height 75
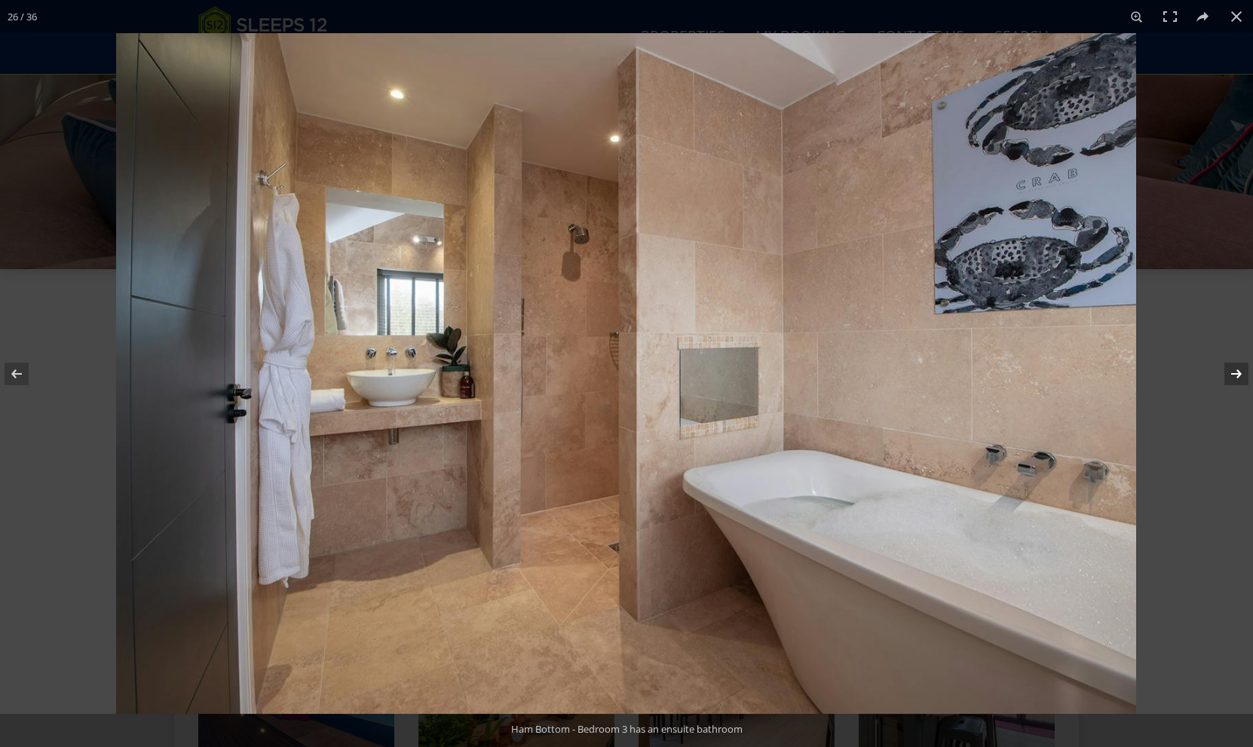
click at [1241, 372] on button at bounding box center [1226, 373] width 53 height 75
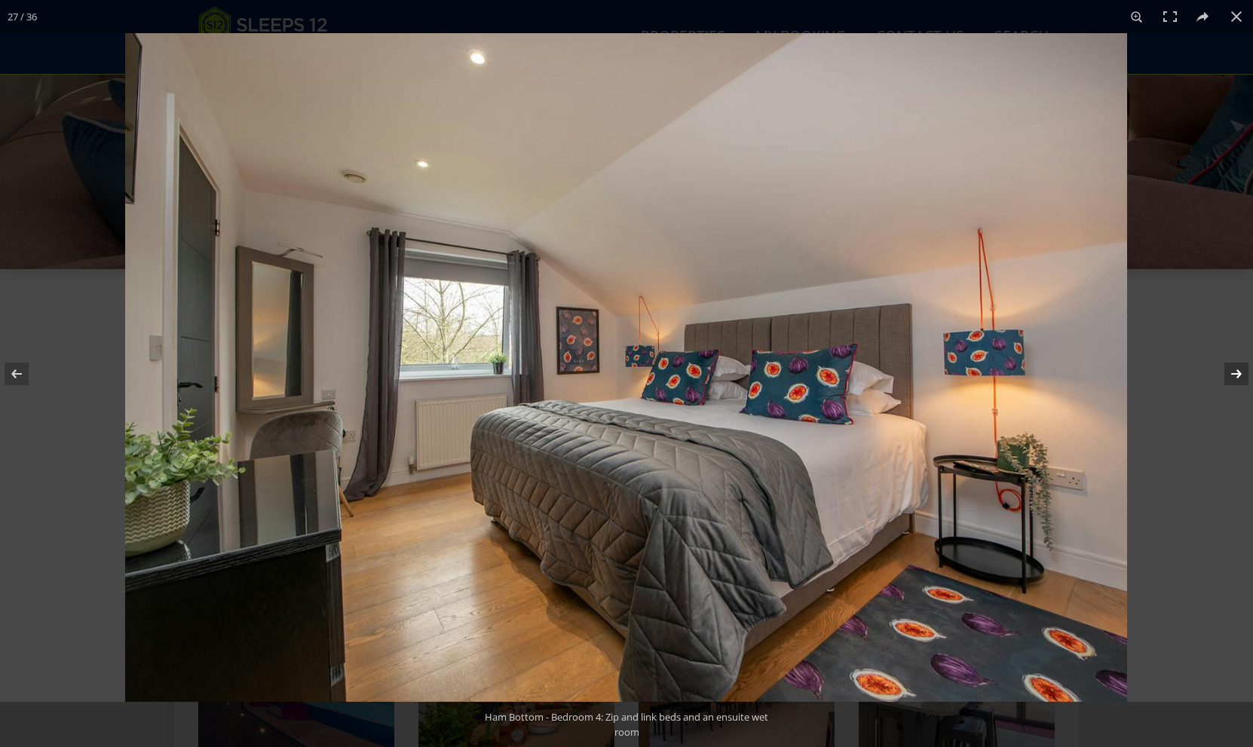
click at [1241, 372] on button at bounding box center [1226, 373] width 53 height 75
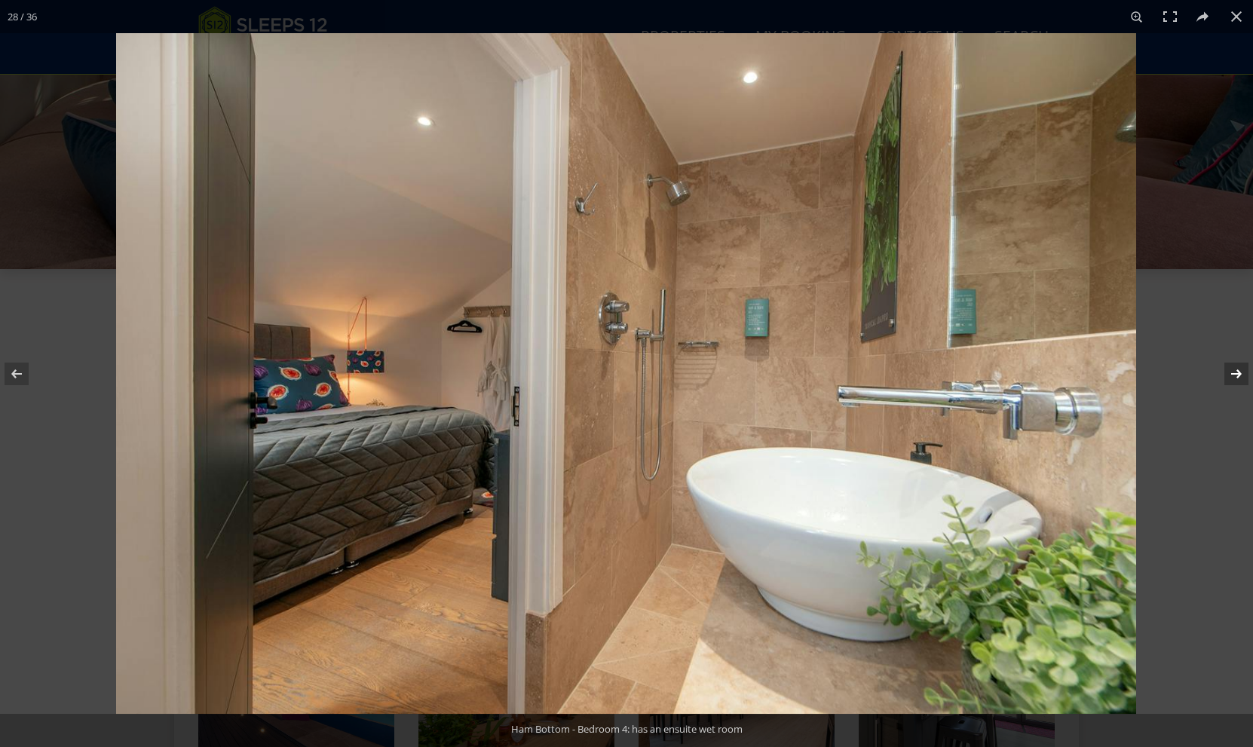
click at [1241, 372] on button at bounding box center [1226, 373] width 53 height 75
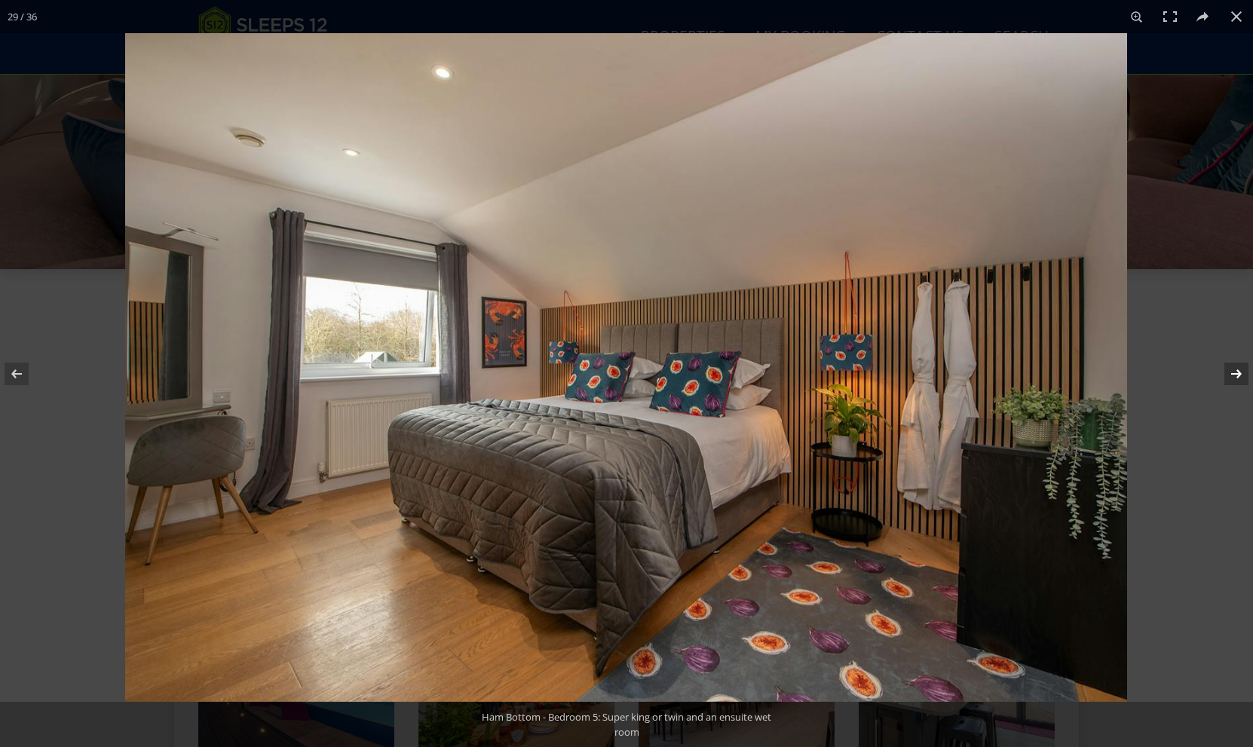
click at [1241, 372] on button at bounding box center [1226, 373] width 53 height 75
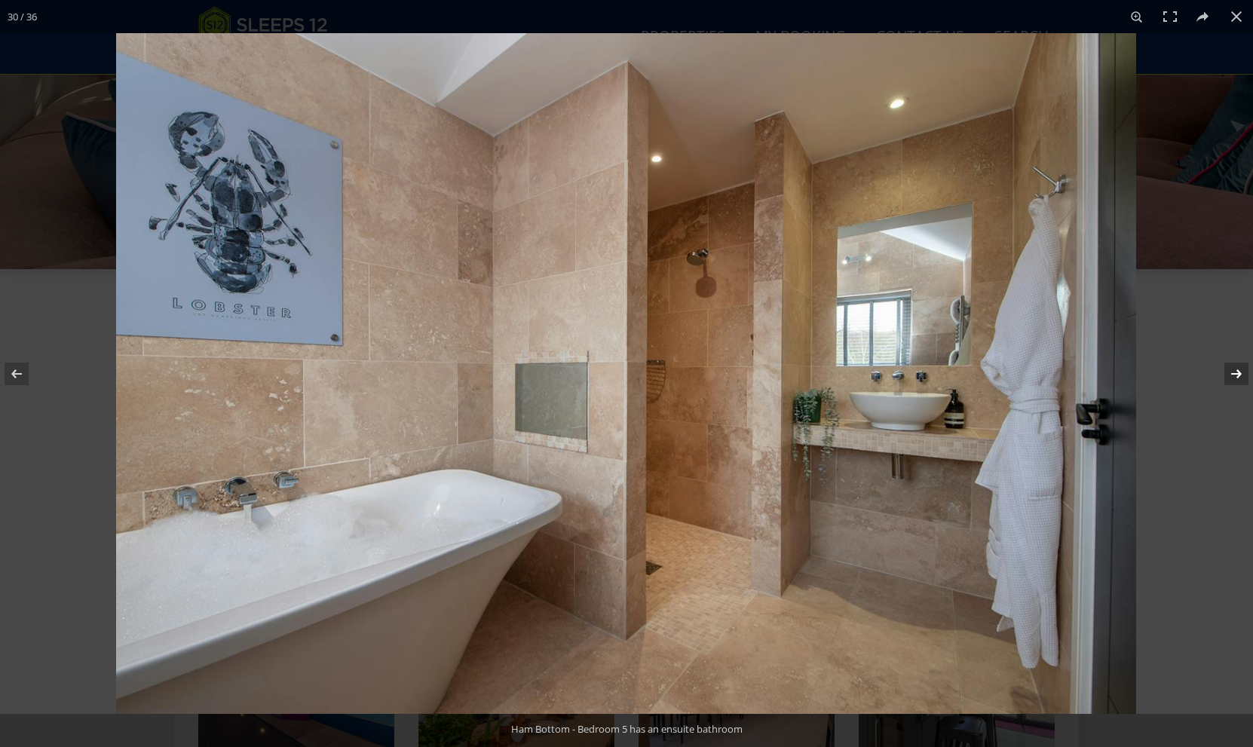
click at [1241, 372] on button at bounding box center [1226, 373] width 53 height 75
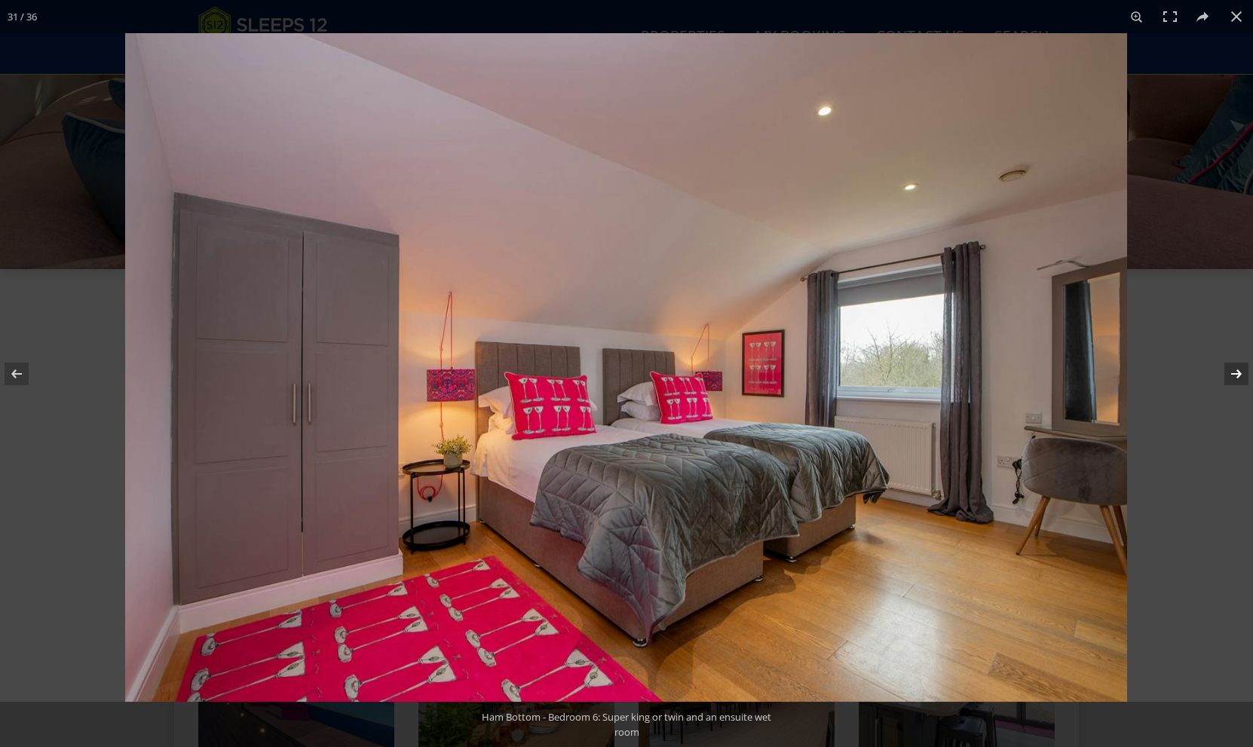
click at [1241, 372] on button at bounding box center [1226, 373] width 53 height 75
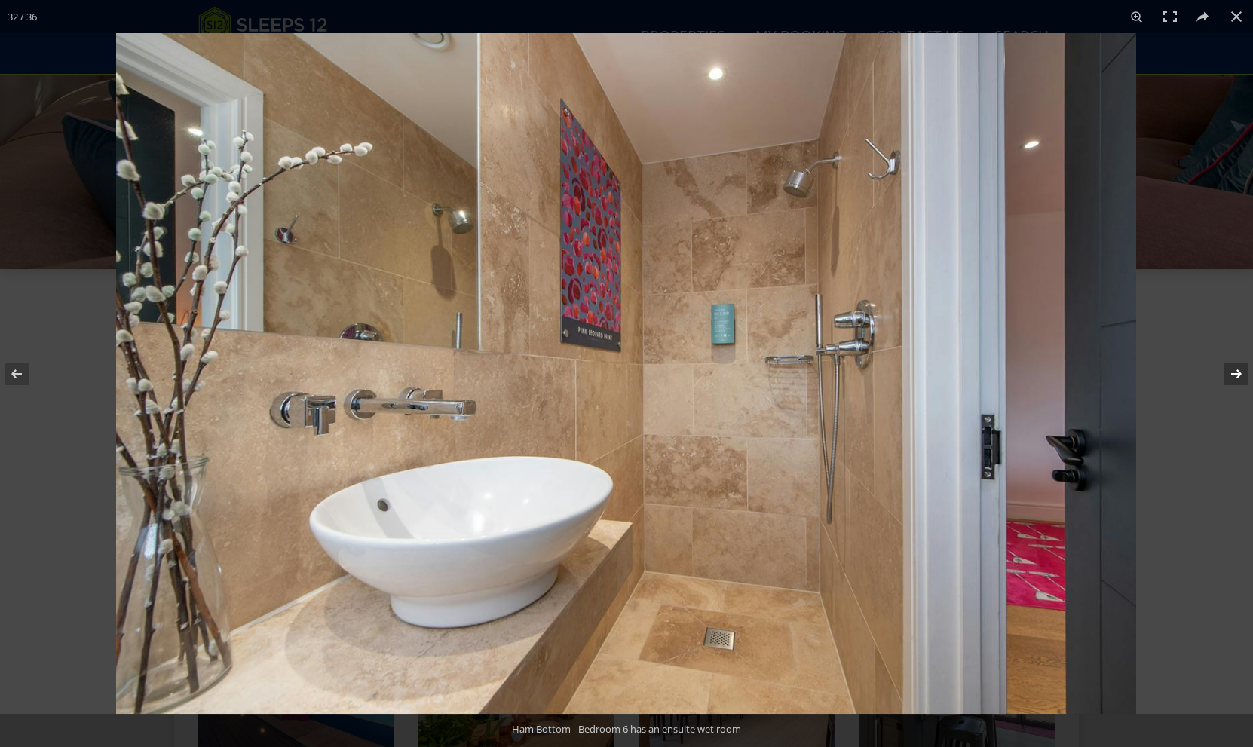
click at [1241, 372] on button at bounding box center [1226, 373] width 53 height 75
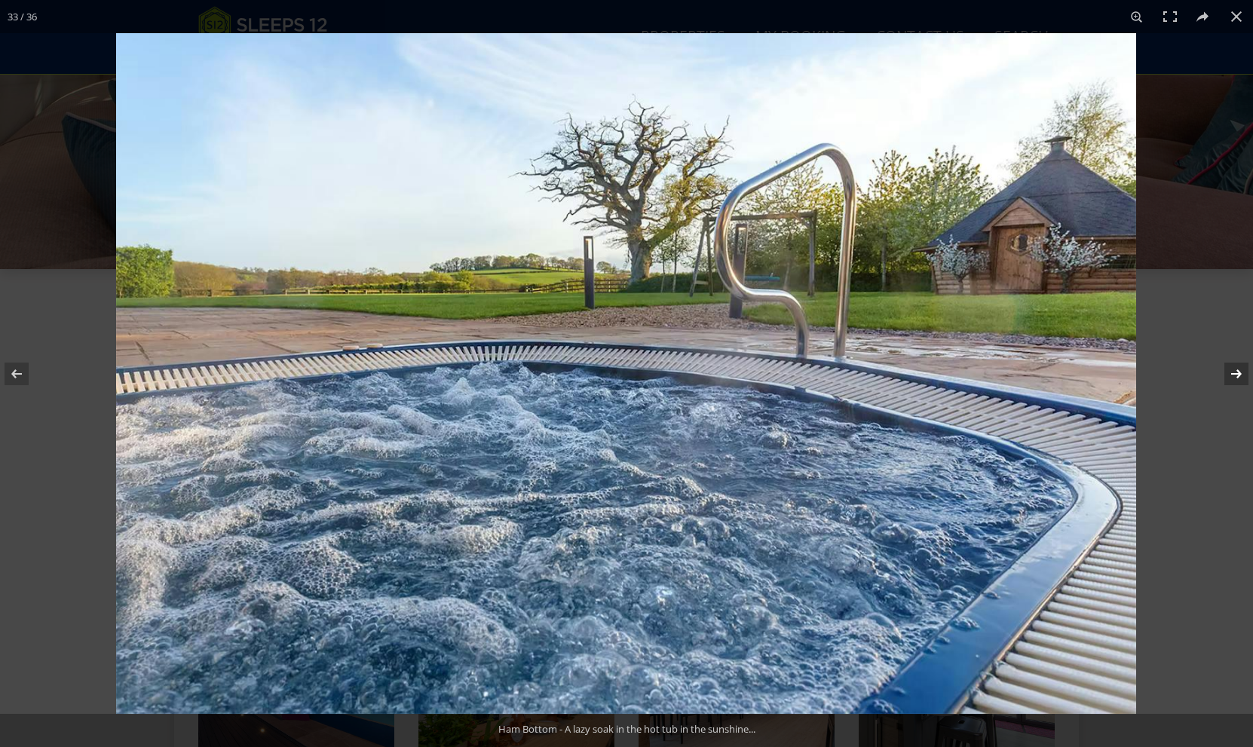
click at [1241, 372] on button at bounding box center [1226, 373] width 53 height 75
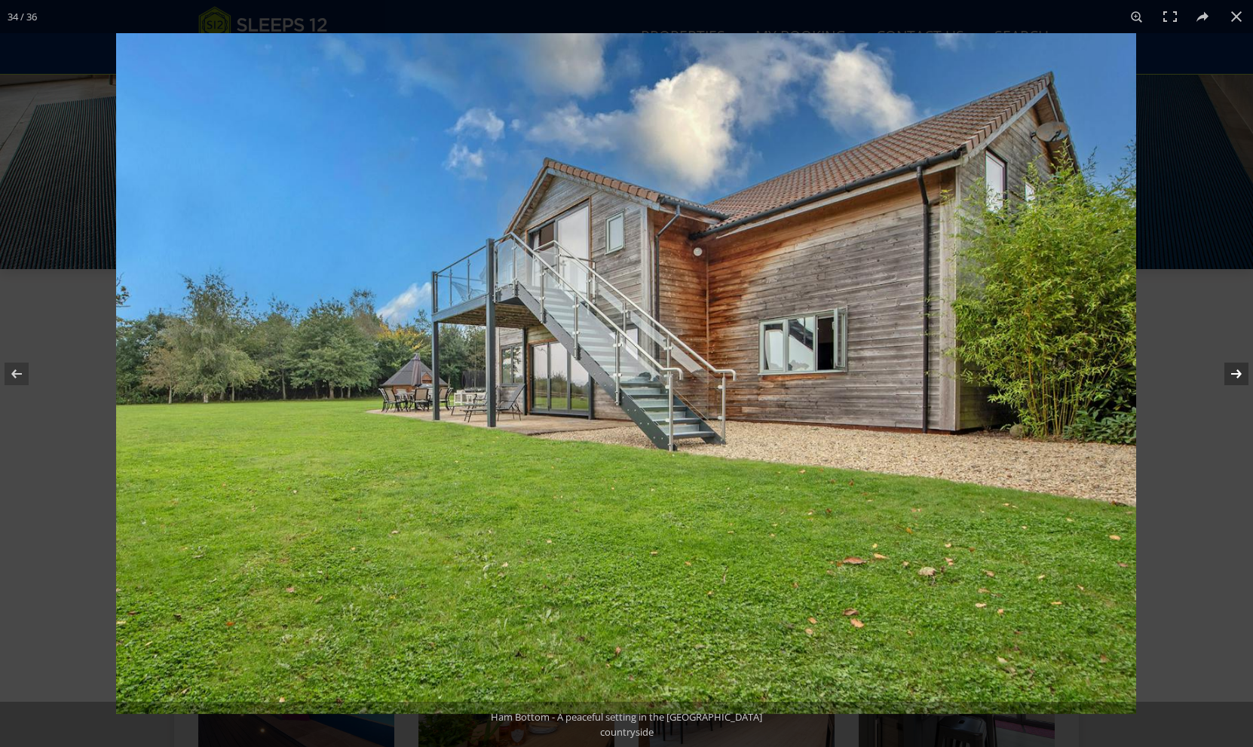
click at [1241, 372] on button at bounding box center [1226, 373] width 53 height 75
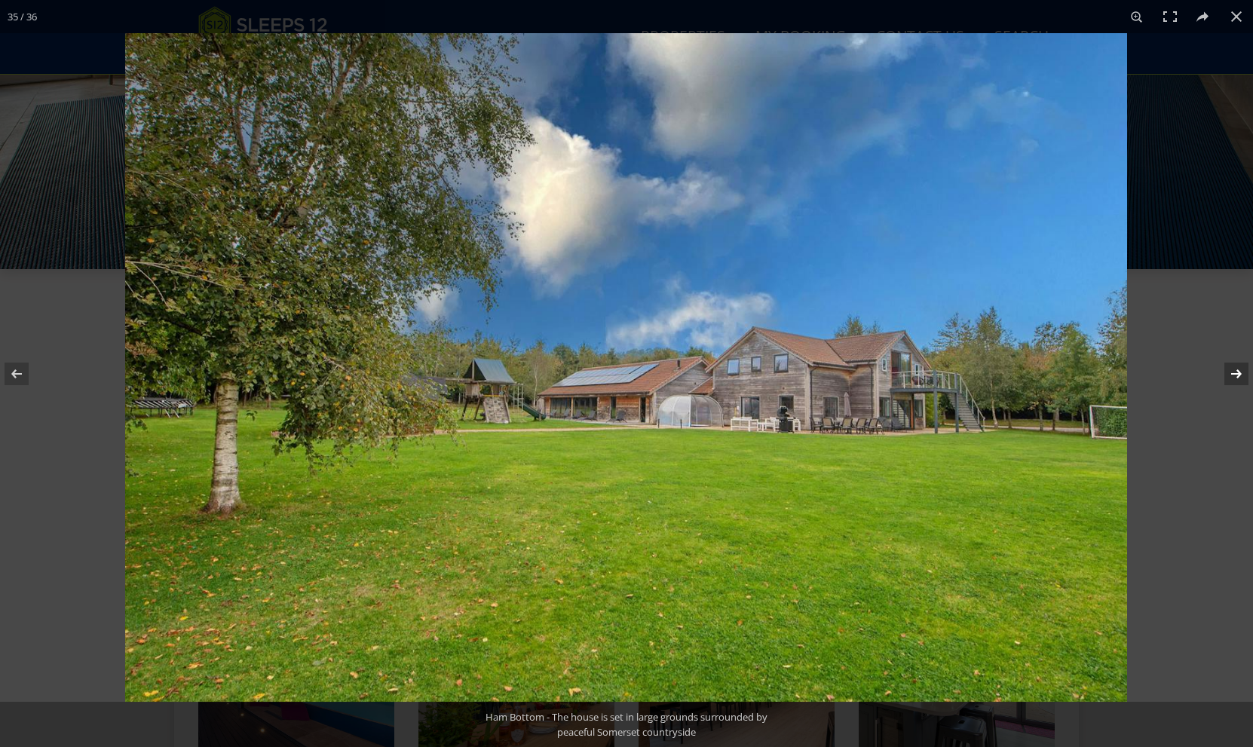
click at [1241, 372] on button at bounding box center [1226, 373] width 53 height 75
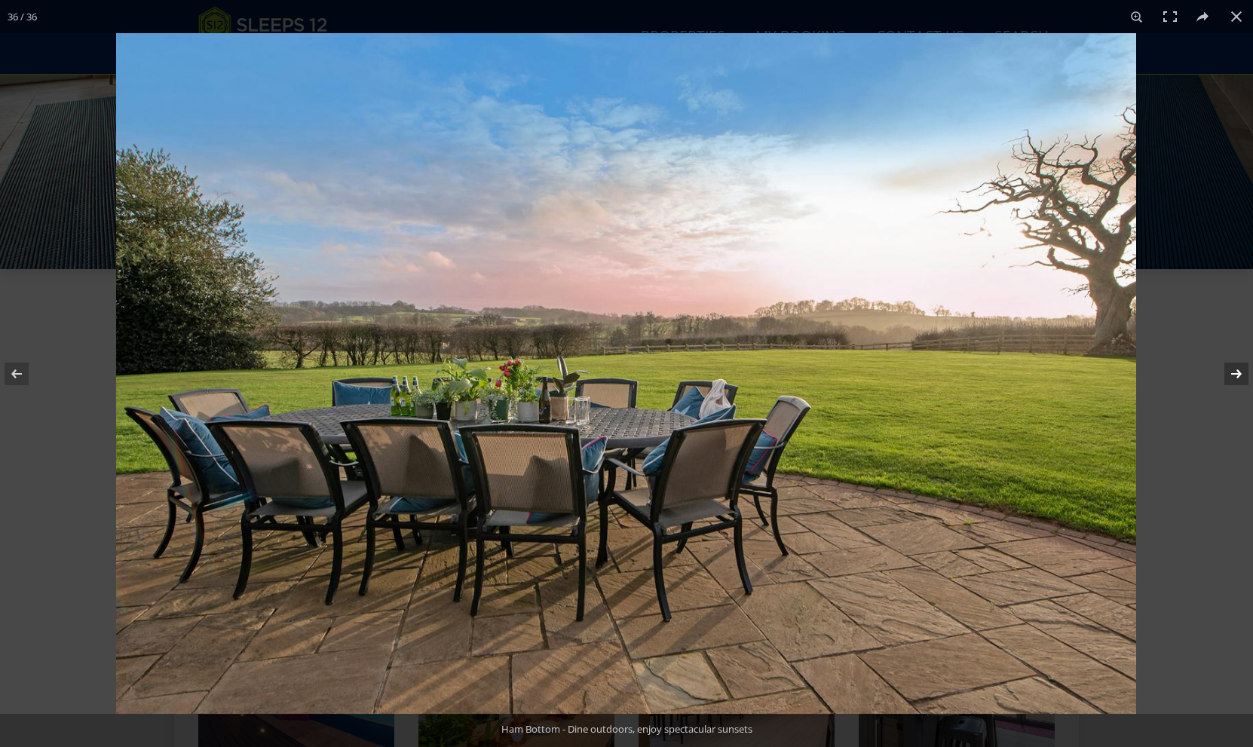
click at [1241, 372] on button at bounding box center [1226, 373] width 53 height 75
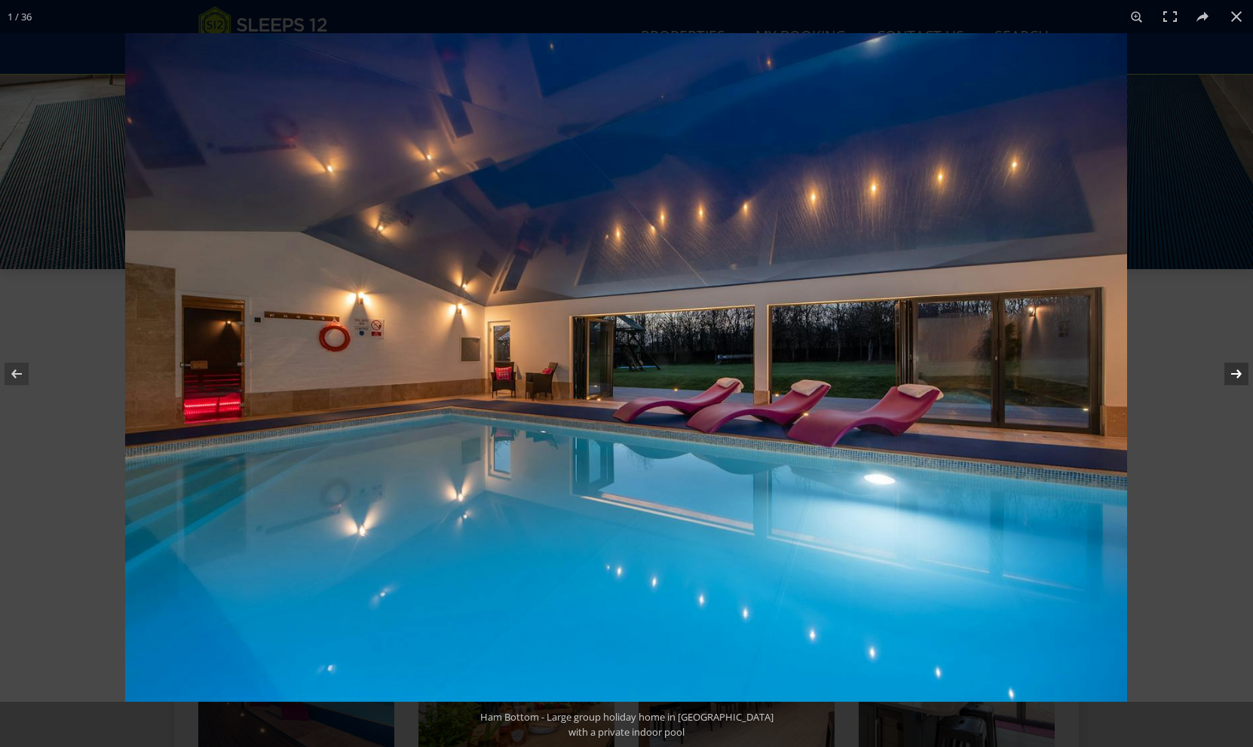
click at [1241, 372] on button at bounding box center [1226, 373] width 53 height 75
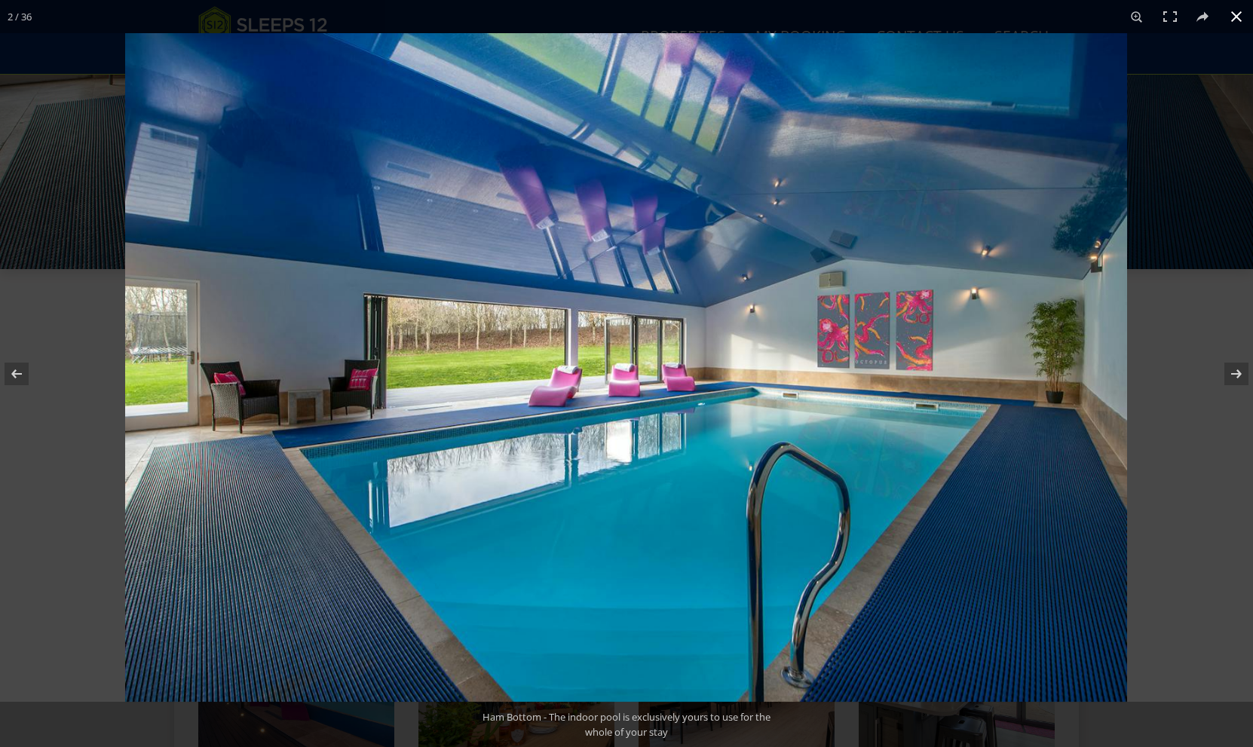
click at [1234, 17] on button at bounding box center [1236, 16] width 33 height 33
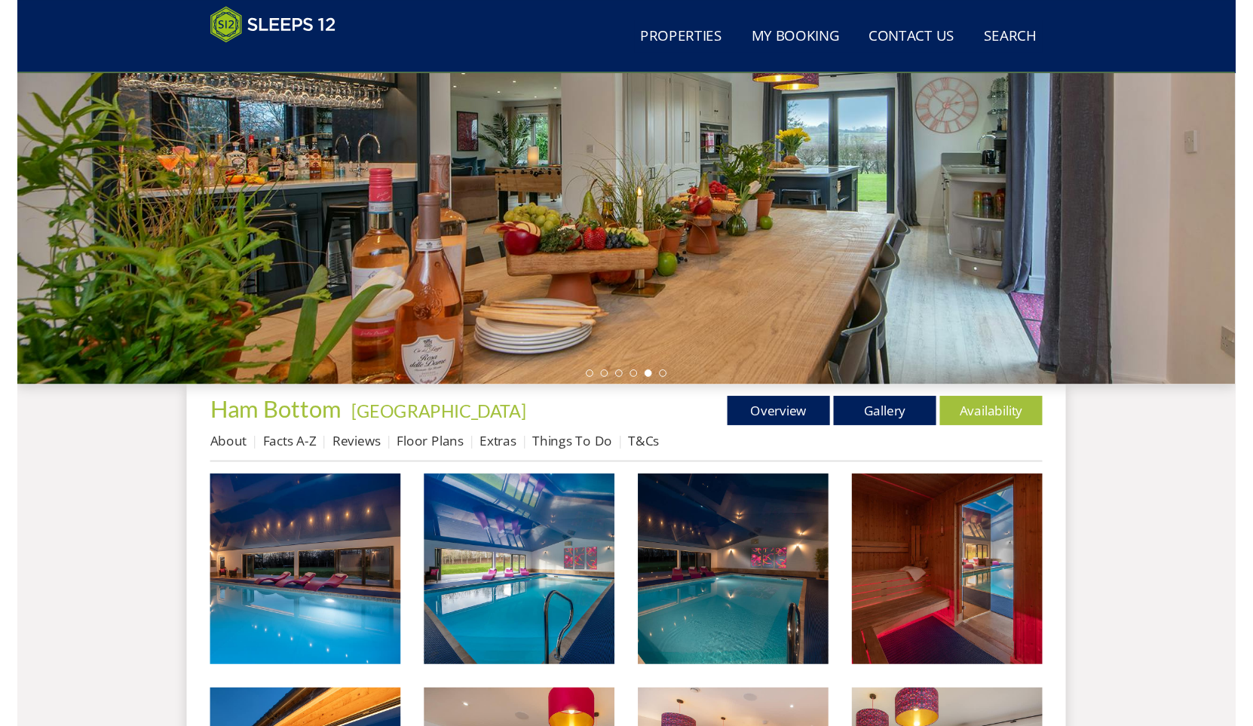
scroll to position [71, 0]
